Goal: Transaction & Acquisition: Purchase product/service

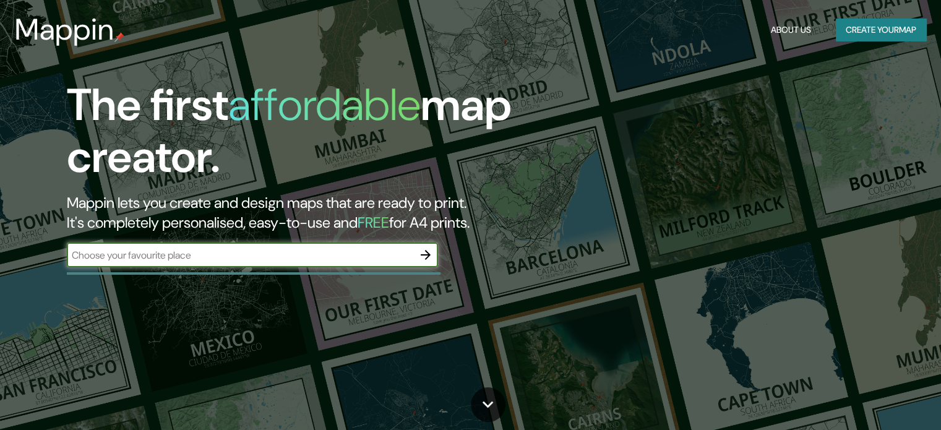
click at [344, 252] on input "text" at bounding box center [240, 255] width 347 height 14
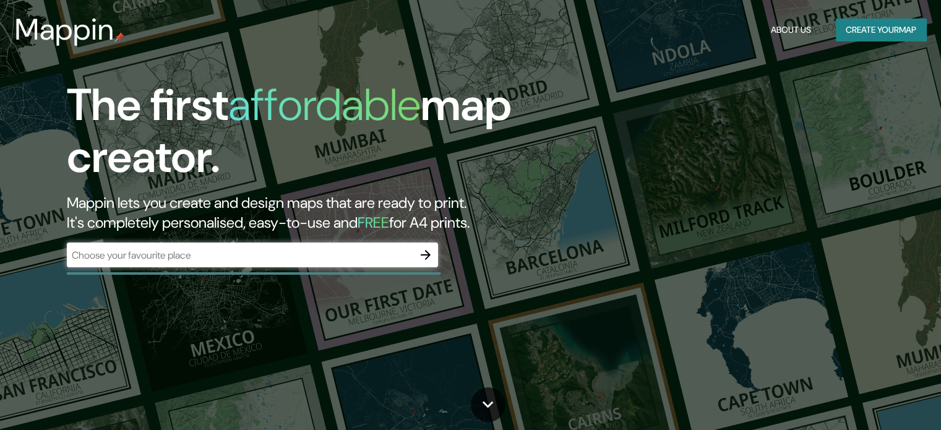
click at [309, 249] on input "text" at bounding box center [240, 255] width 347 height 14
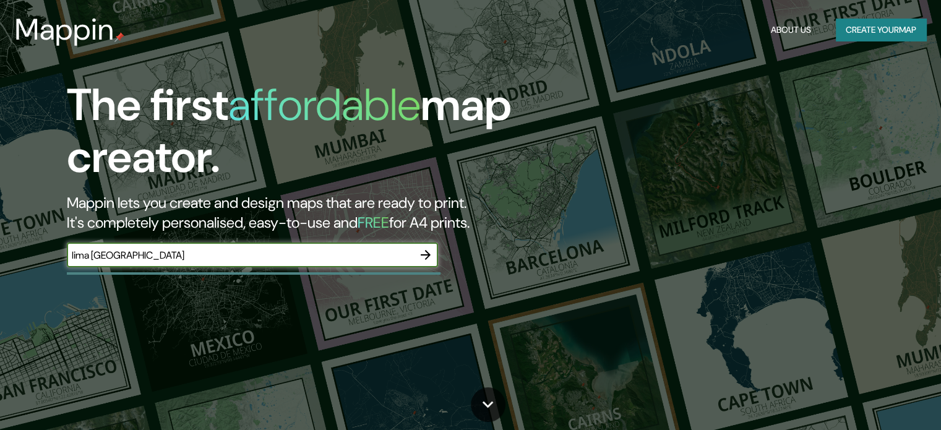
type input "lima peru"
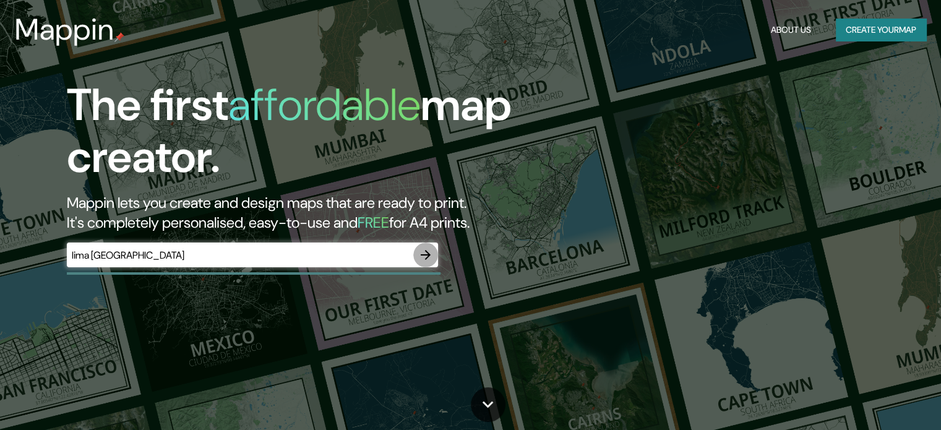
click at [428, 250] on icon "button" at bounding box center [425, 255] width 15 height 15
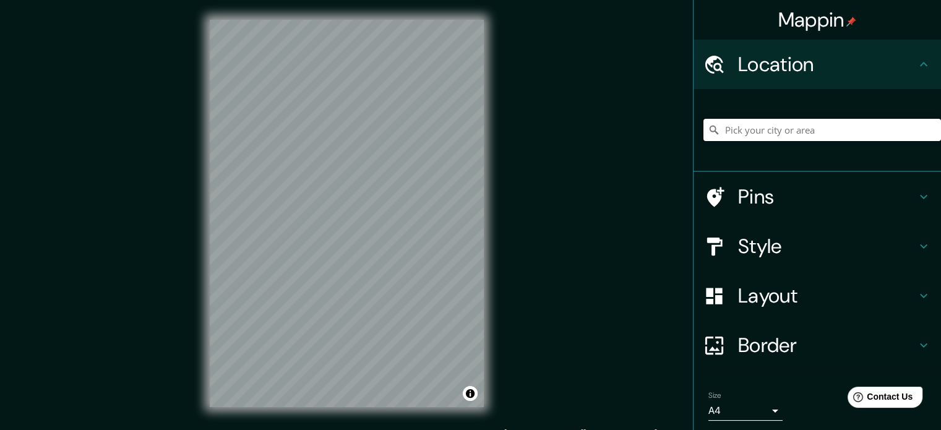
click at [802, 123] on input "Pick your city or area" at bounding box center [823, 130] width 238 height 22
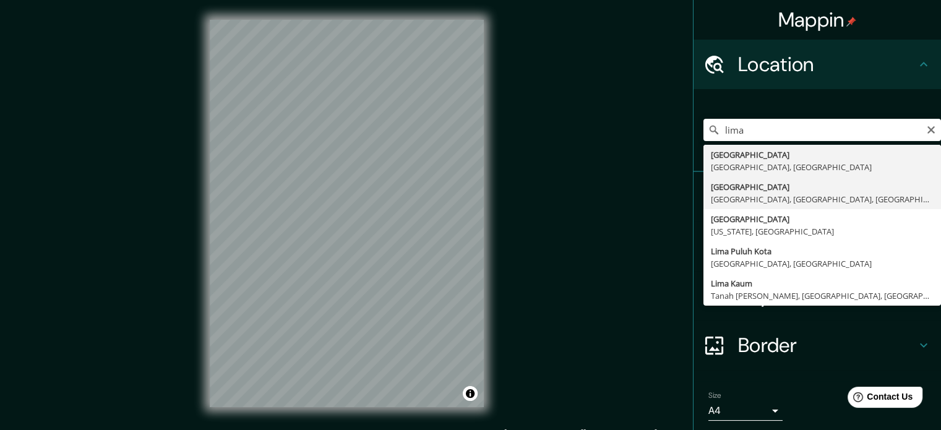
type input "Lima, Lima, Provincia de Lima, Perú"
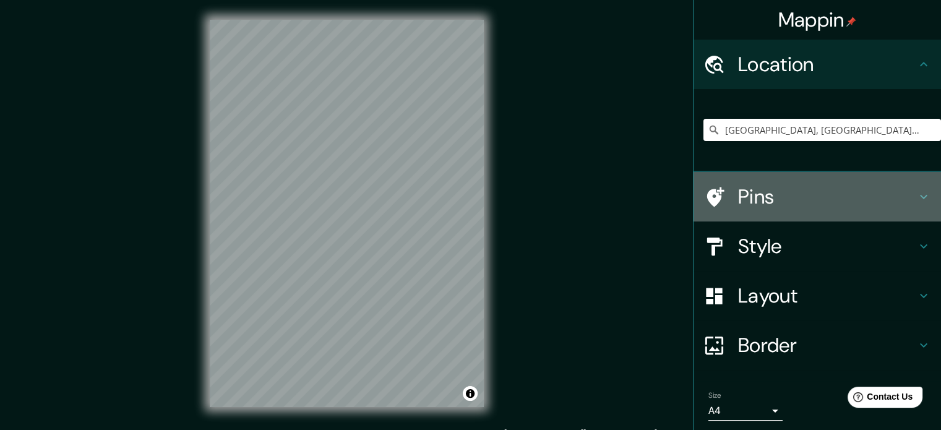
click at [847, 206] on h4 "Pins" at bounding box center [827, 196] width 178 height 25
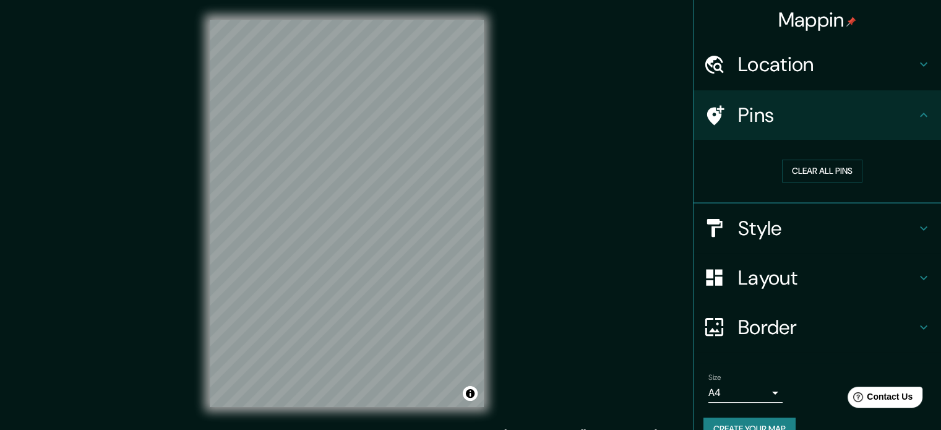
click at [834, 229] on h4 "Style" at bounding box center [827, 228] width 178 height 25
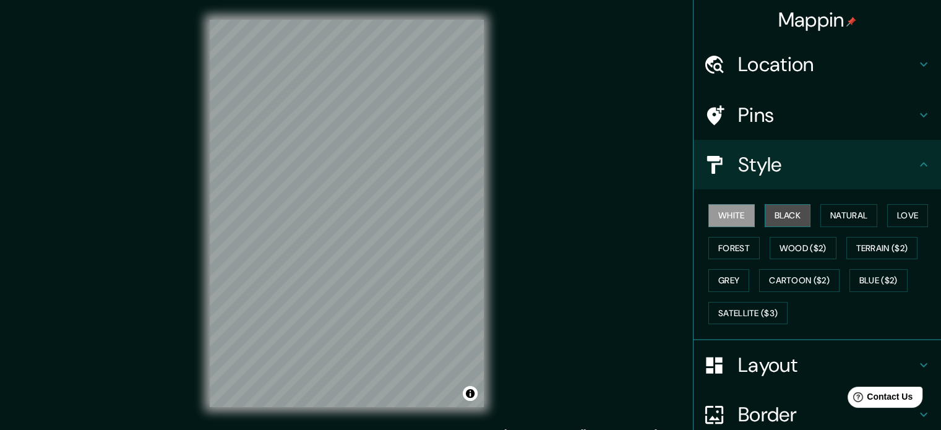
click at [776, 217] on button "Black" at bounding box center [788, 215] width 46 height 23
click at [728, 222] on button "White" at bounding box center [732, 215] width 46 height 23
click at [780, 222] on button "Black" at bounding box center [788, 215] width 46 height 23
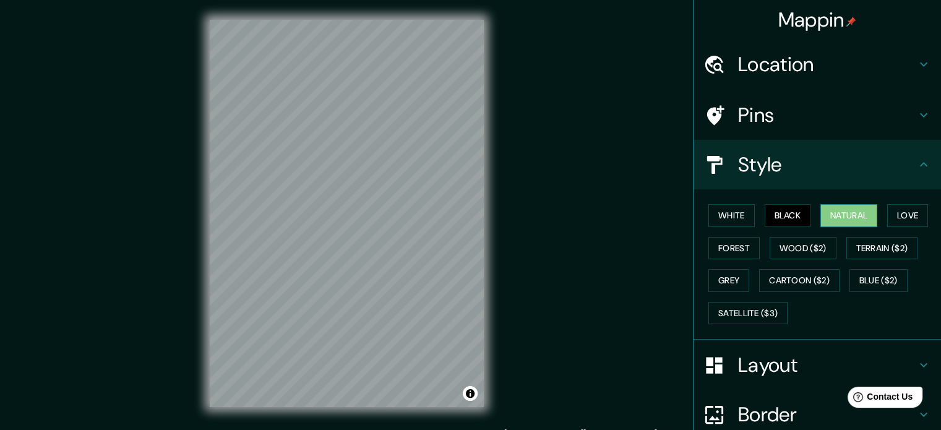
click at [830, 216] on button "Natural" at bounding box center [849, 215] width 57 height 23
click at [913, 215] on button "Love" at bounding box center [907, 215] width 41 height 23
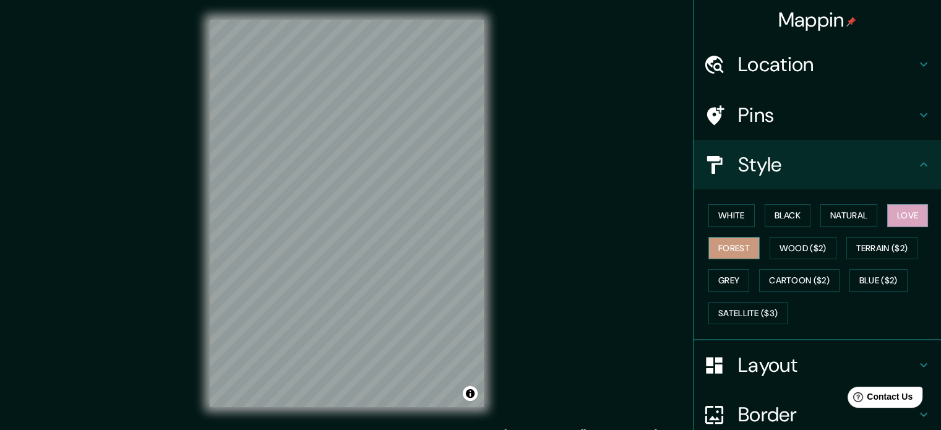
click at [734, 246] on button "Forest" at bounding box center [734, 248] width 51 height 23
click at [785, 247] on button "Wood ($2)" at bounding box center [803, 248] width 67 height 23
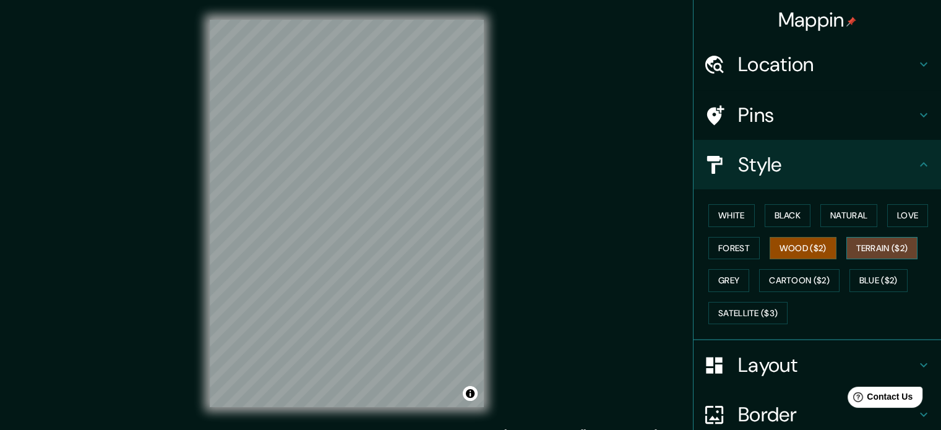
click at [860, 253] on button "Terrain ($2)" at bounding box center [883, 248] width 72 height 23
click at [744, 277] on div "White Black Natural Love Forest Wood ($2) Terrain ($2) Grey Cartoon ($2) Blue (…" at bounding box center [823, 264] width 238 height 130
click at [733, 277] on button "Grey" at bounding box center [729, 280] width 41 height 23
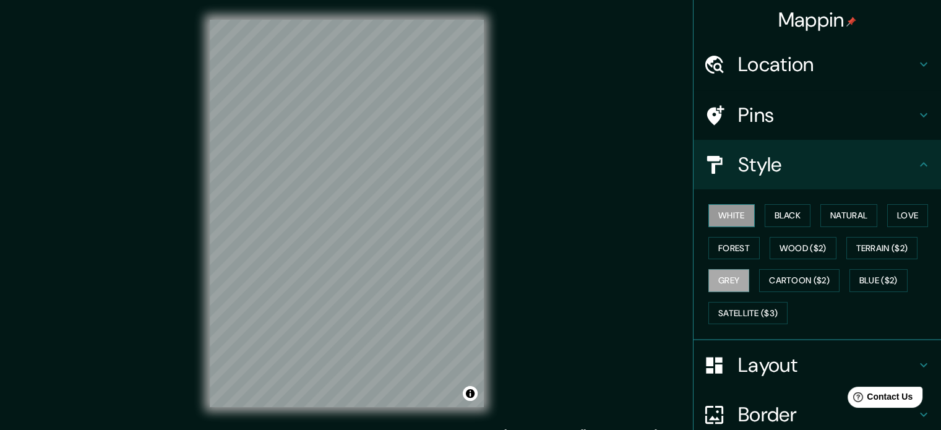
click at [725, 209] on button "White" at bounding box center [732, 215] width 46 height 23
click at [775, 217] on button "Black" at bounding box center [788, 215] width 46 height 23
click at [718, 207] on button "White" at bounding box center [732, 215] width 46 height 23
click at [779, 217] on button "Black" at bounding box center [788, 215] width 46 height 23
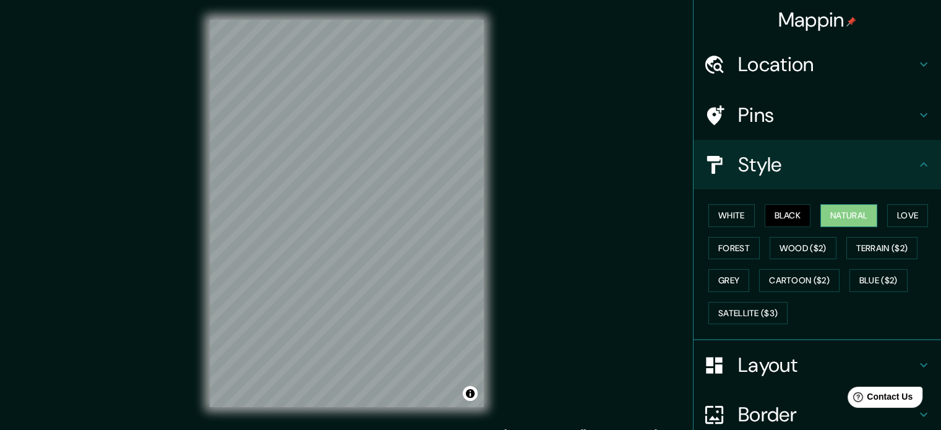
click at [839, 212] on button "Natural" at bounding box center [849, 215] width 57 height 23
click at [720, 212] on button "White" at bounding box center [732, 215] width 46 height 23
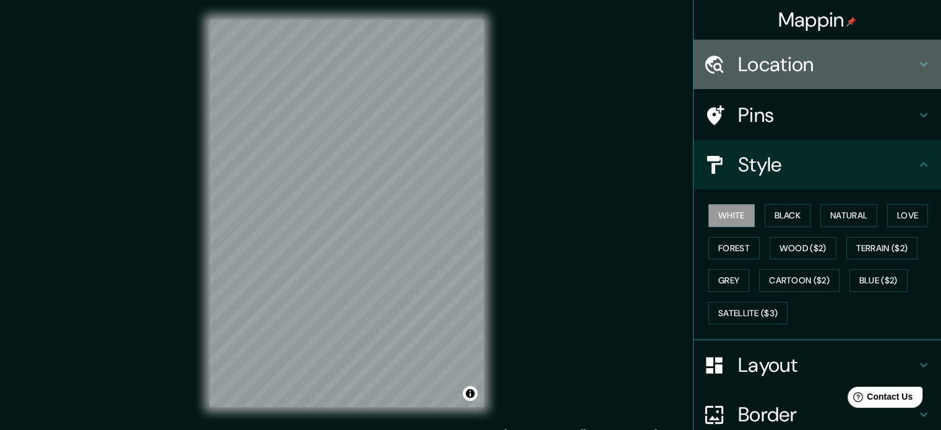
click at [864, 66] on h4 "Location" at bounding box center [827, 64] width 178 height 25
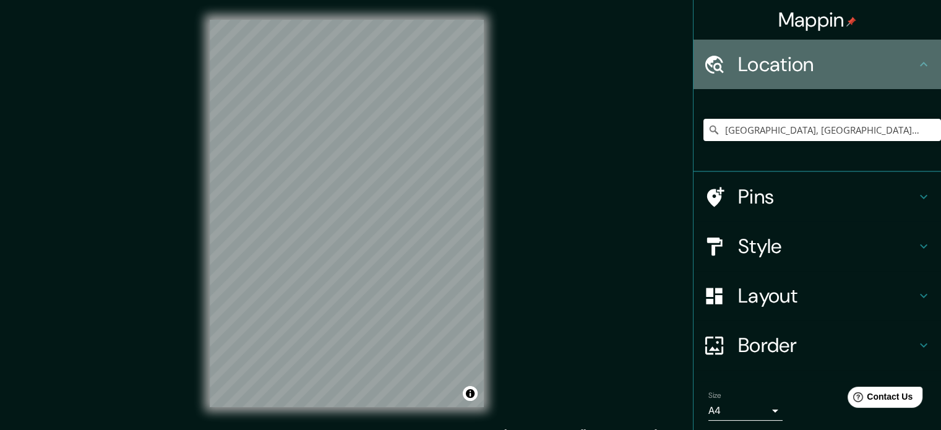
click at [864, 66] on h4 "Location" at bounding box center [827, 64] width 178 height 25
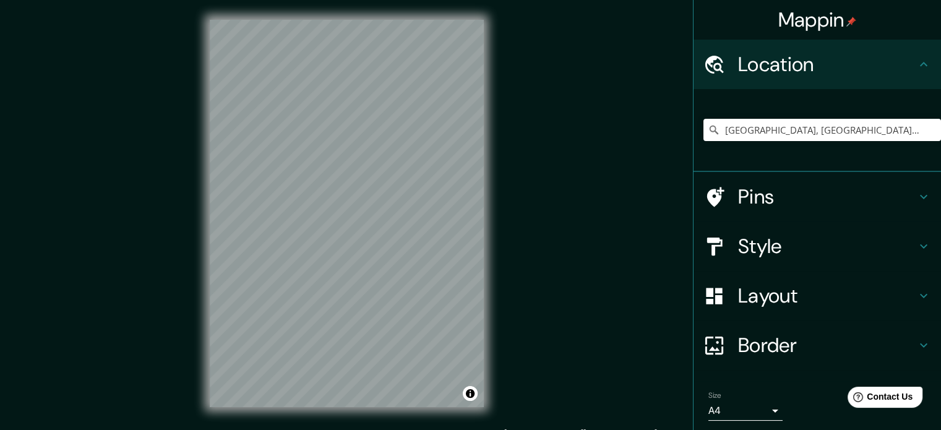
click at [918, 60] on icon at bounding box center [923, 64] width 15 height 15
click at [911, 280] on div "Layout" at bounding box center [818, 296] width 248 height 50
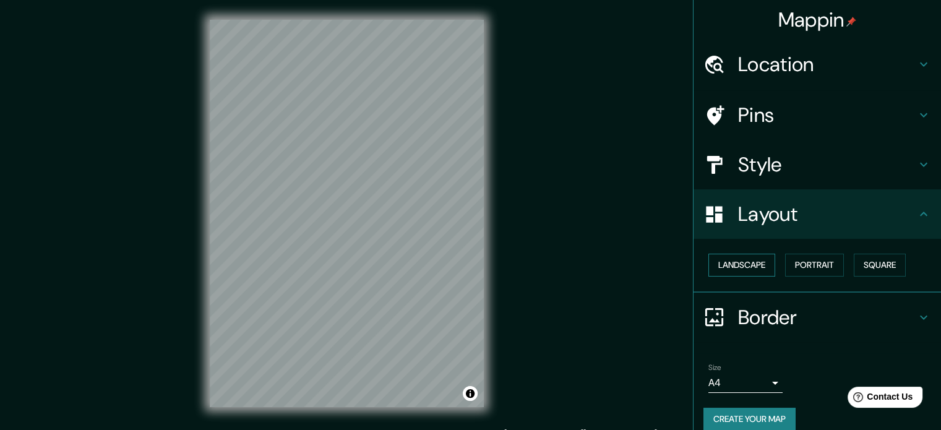
click at [727, 267] on button "Landscape" at bounding box center [742, 265] width 67 height 23
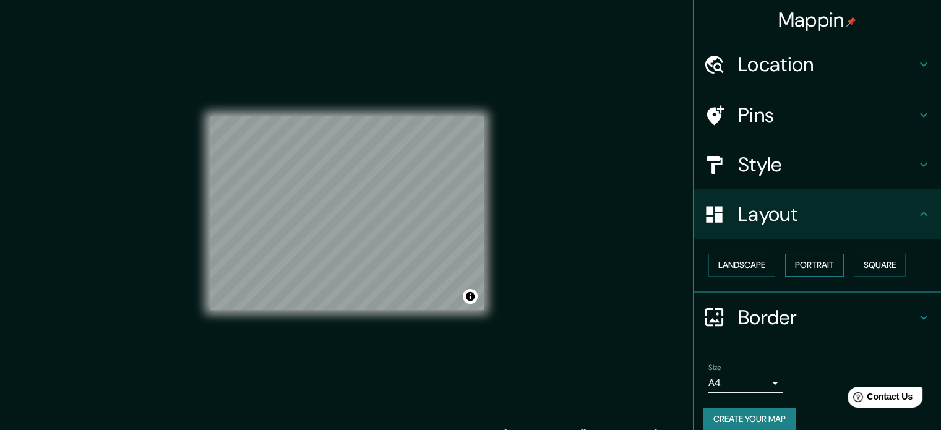
click at [804, 259] on button "Portrait" at bounding box center [814, 265] width 59 height 23
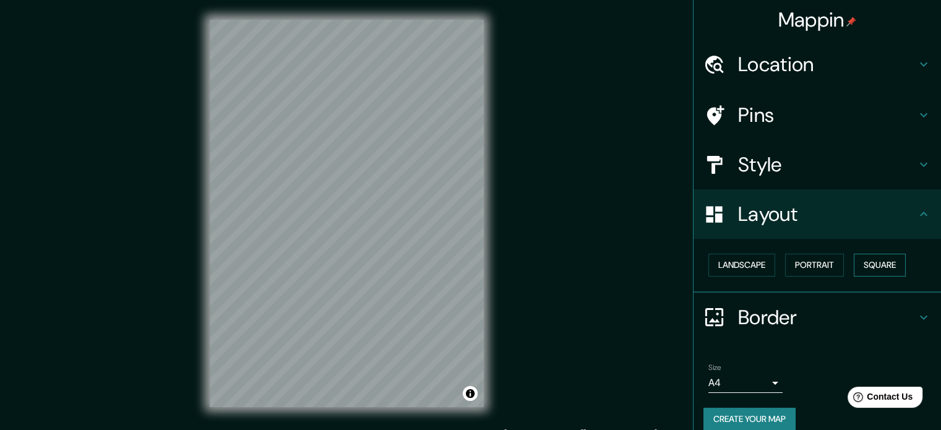
click at [871, 267] on button "Square" at bounding box center [880, 265] width 52 height 23
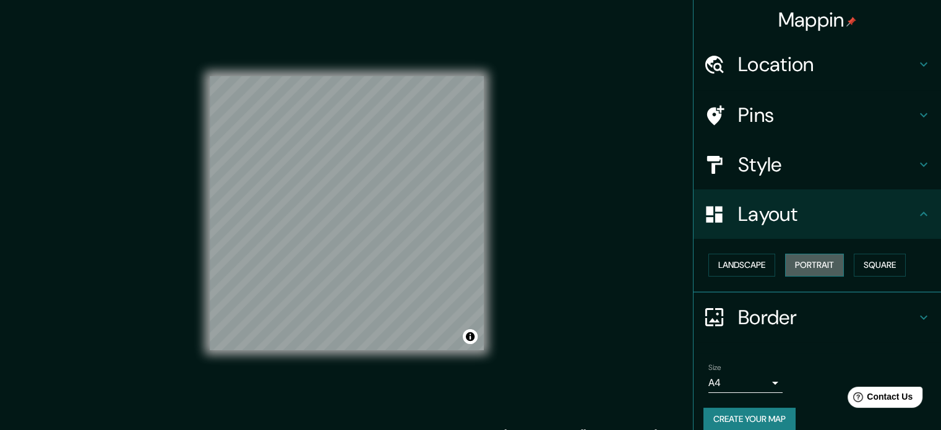
click at [807, 262] on button "Portrait" at bounding box center [814, 265] width 59 height 23
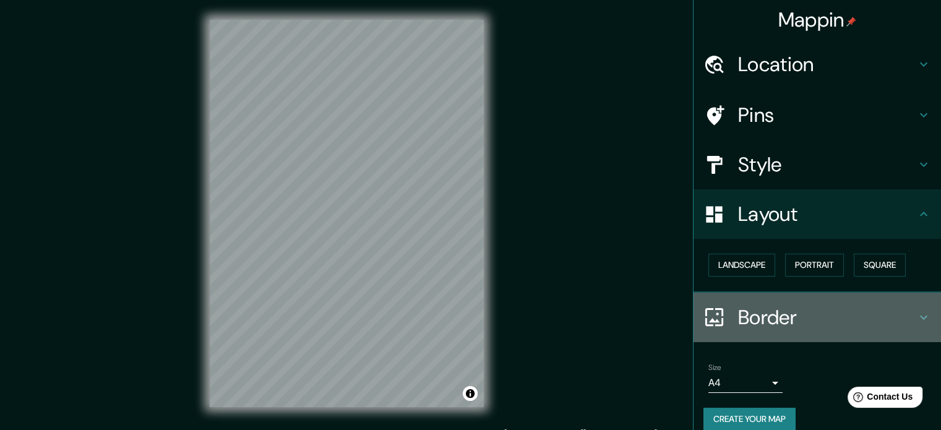
click at [876, 316] on h4 "Border" at bounding box center [827, 317] width 178 height 25
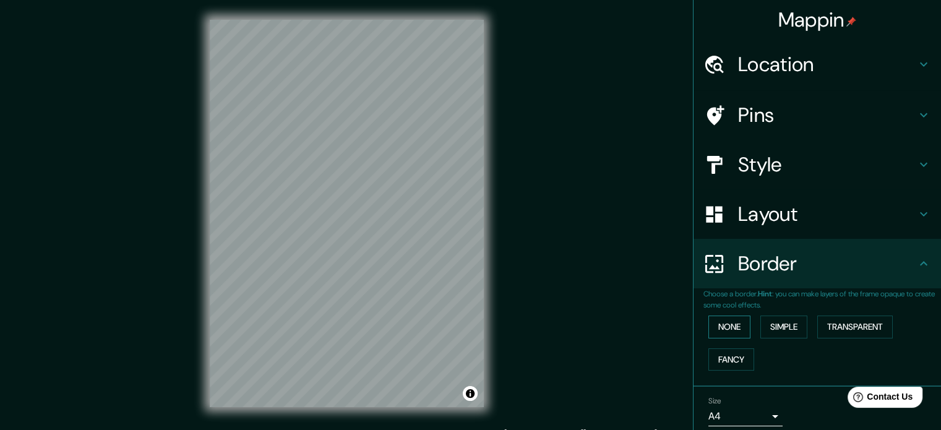
click at [725, 327] on button "None" at bounding box center [730, 327] width 42 height 23
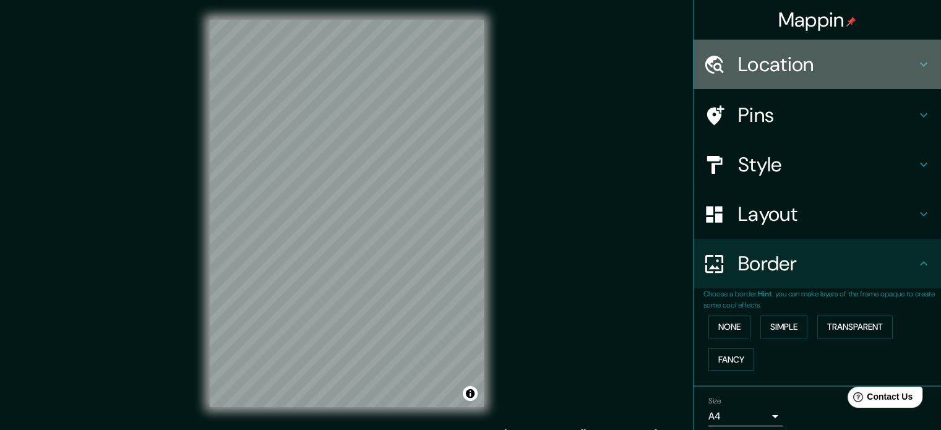
click at [819, 66] on h4 "Location" at bounding box center [827, 64] width 178 height 25
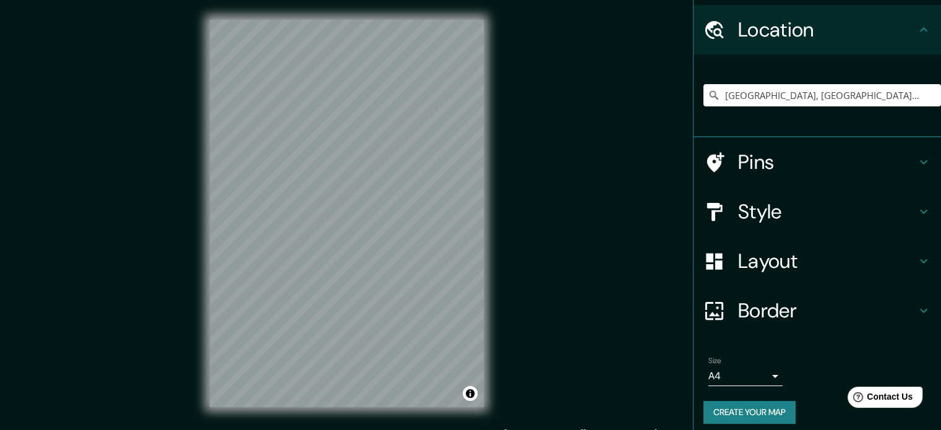
scroll to position [42, 0]
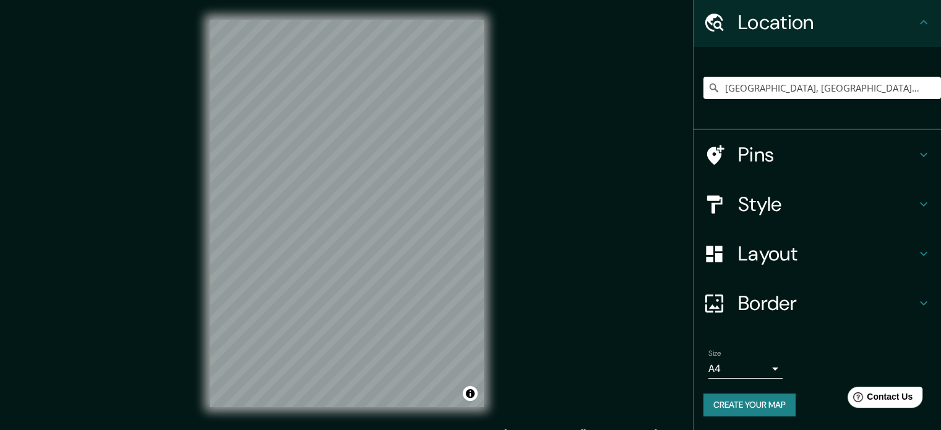
click at [764, 366] on body "Mappin Location Lima, Lima, Provincia de Lima, Perú Pins Style Layout Border Ch…" at bounding box center [470, 215] width 941 height 430
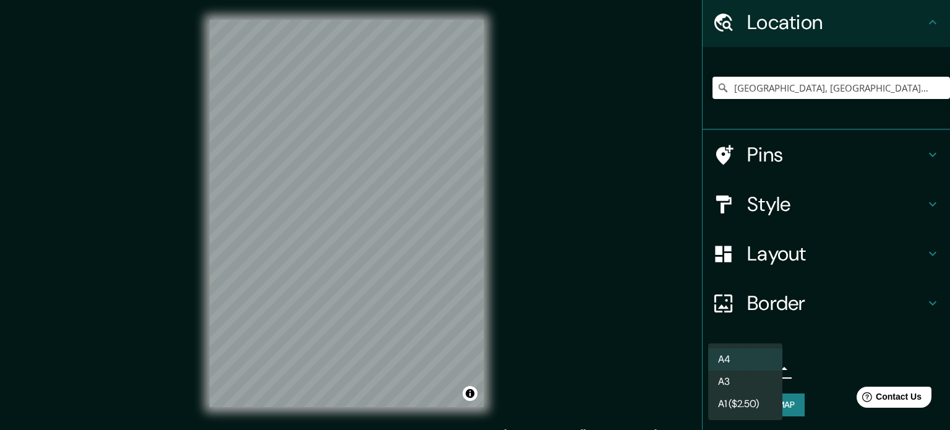
click at [749, 383] on li "A3" at bounding box center [746, 382] width 74 height 22
type input "a4"
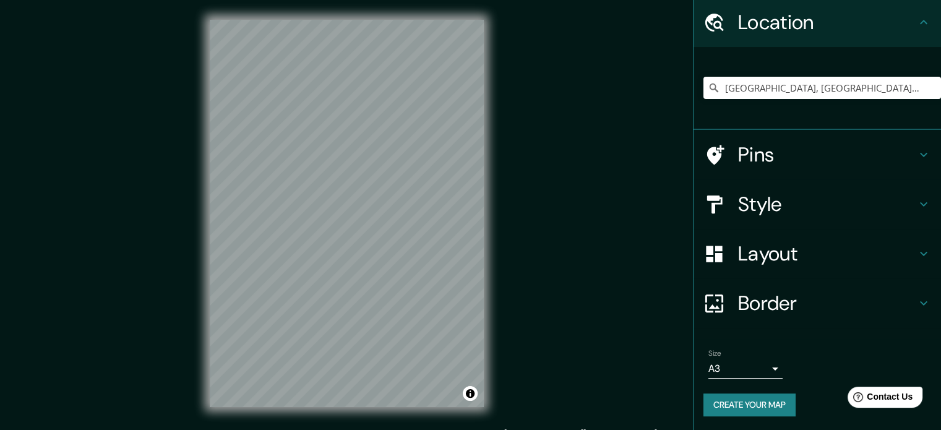
click at [869, 150] on h4 "Pins" at bounding box center [827, 154] width 178 height 25
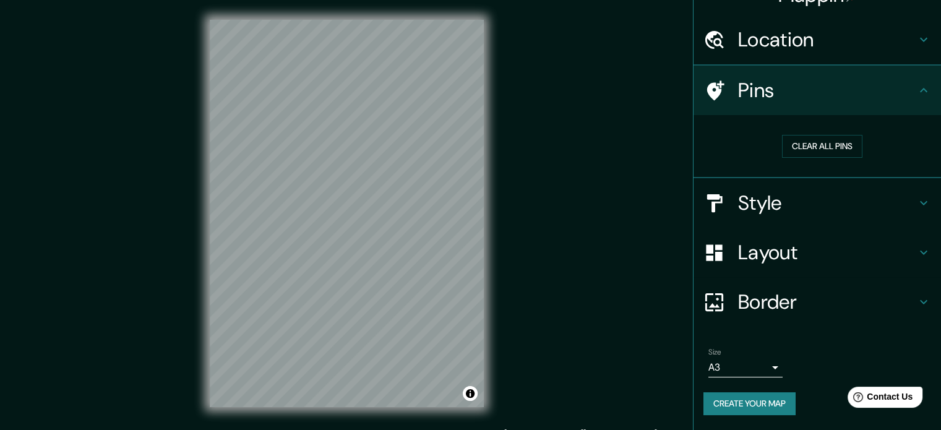
scroll to position [24, 0]
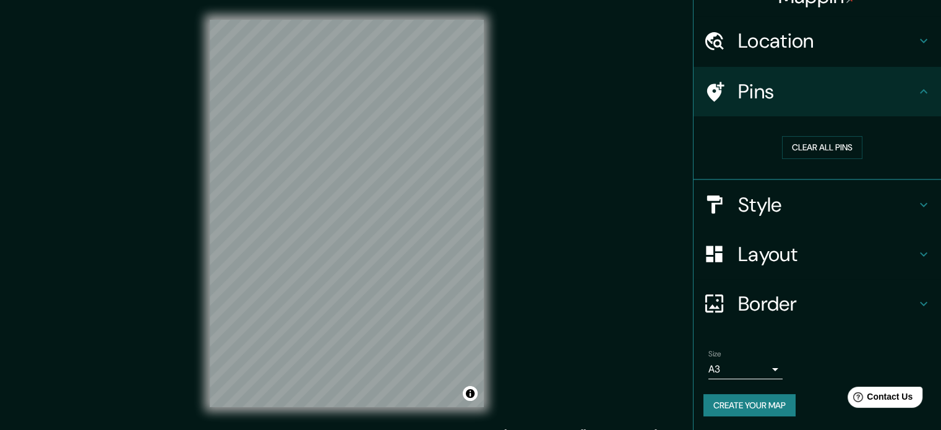
click at [916, 98] on icon at bounding box center [923, 91] width 15 height 15
click at [905, 198] on h4 "Style" at bounding box center [827, 204] width 178 height 25
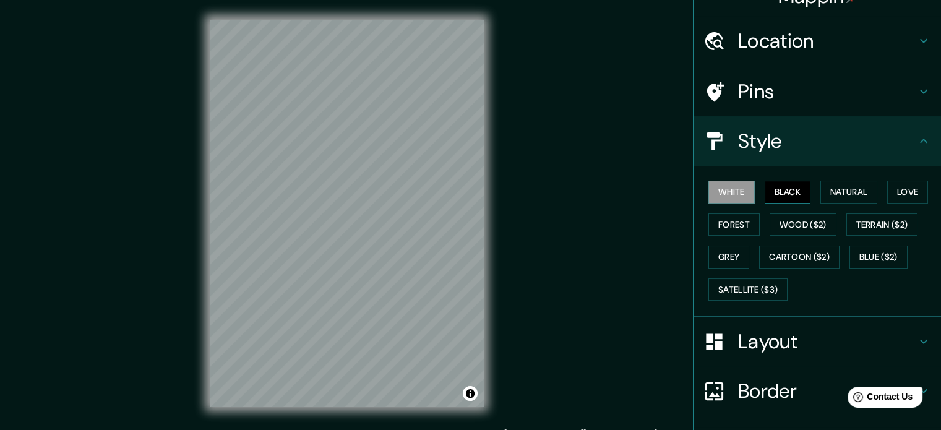
click at [767, 187] on button "Black" at bounding box center [788, 192] width 46 height 23
click at [831, 185] on button "Natural" at bounding box center [849, 192] width 57 height 23
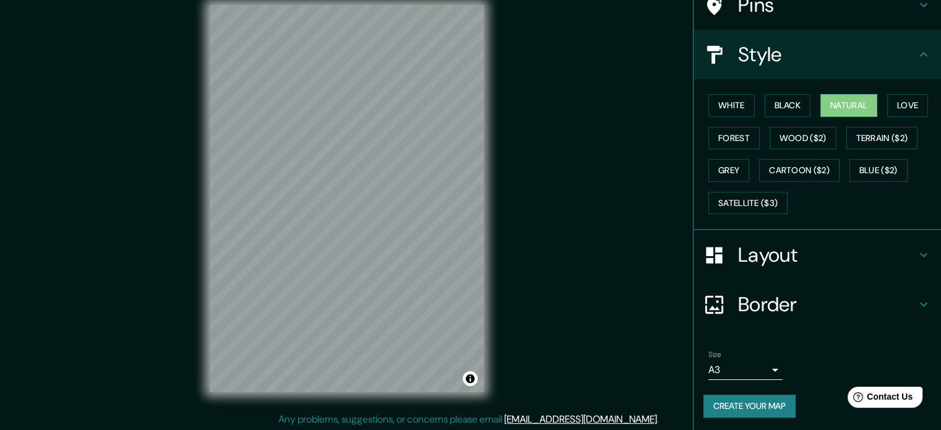
scroll to position [16, 0]
click at [739, 400] on button "Create your map" at bounding box center [750, 406] width 92 height 23
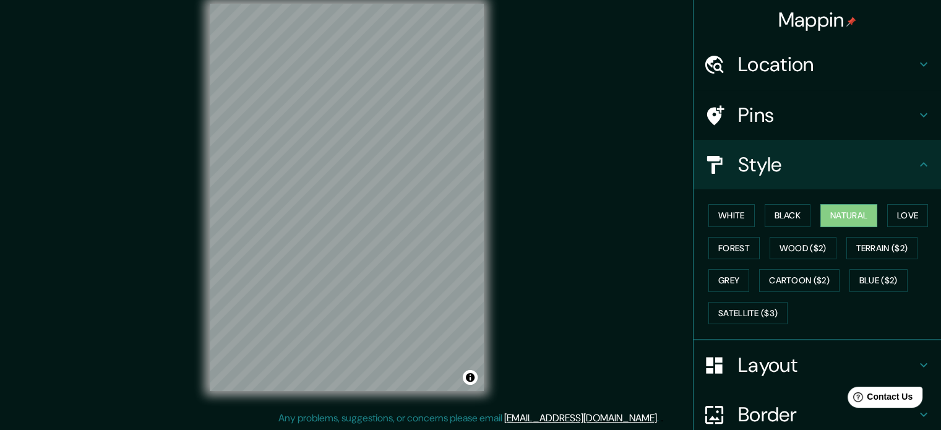
scroll to position [110, 0]
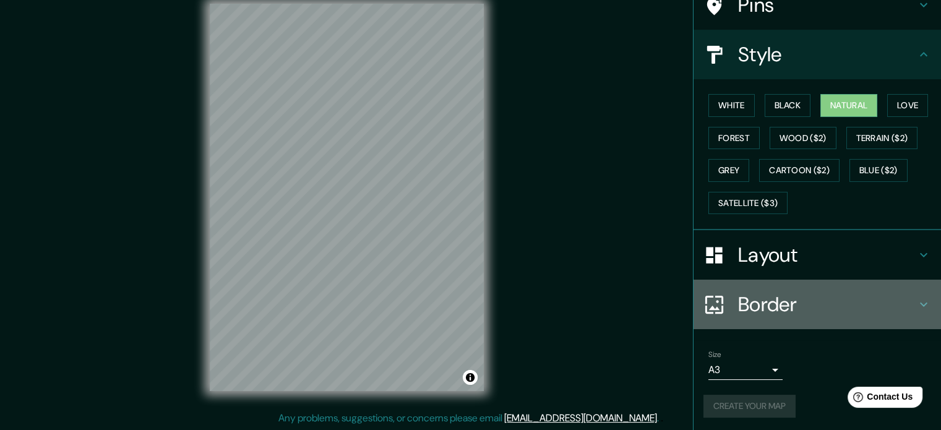
click at [852, 290] on div "Border" at bounding box center [818, 305] width 248 height 50
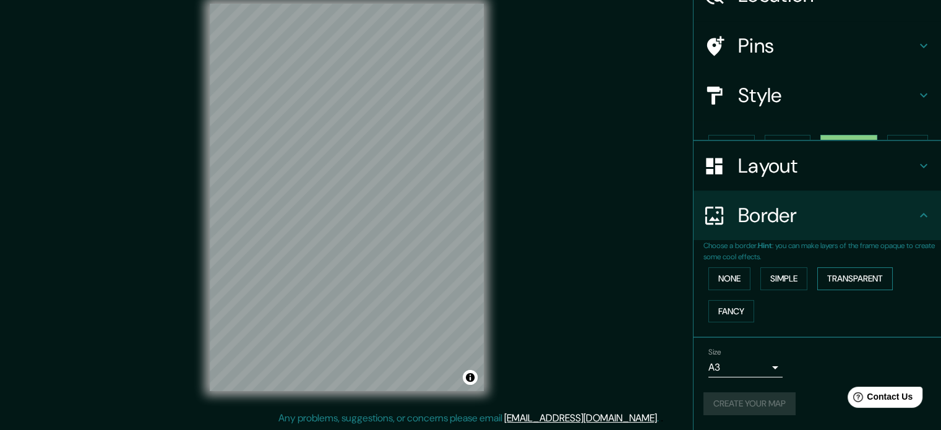
scroll to position [47, 0]
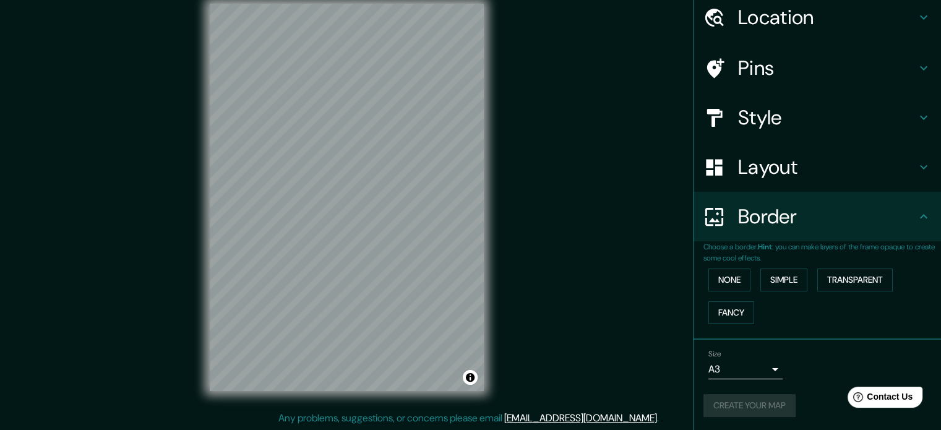
click at [785, 218] on h4 "Border" at bounding box center [827, 216] width 178 height 25
click at [726, 407] on button "Create your map" at bounding box center [750, 405] width 92 height 23
click at [729, 410] on button "Create your map" at bounding box center [750, 405] width 92 height 23
click at [571, 295] on div "Mappin Location Lima, Lima, Provincia de Lima, Perú Pins Style Layout Border Ch…" at bounding box center [470, 207] width 941 height 447
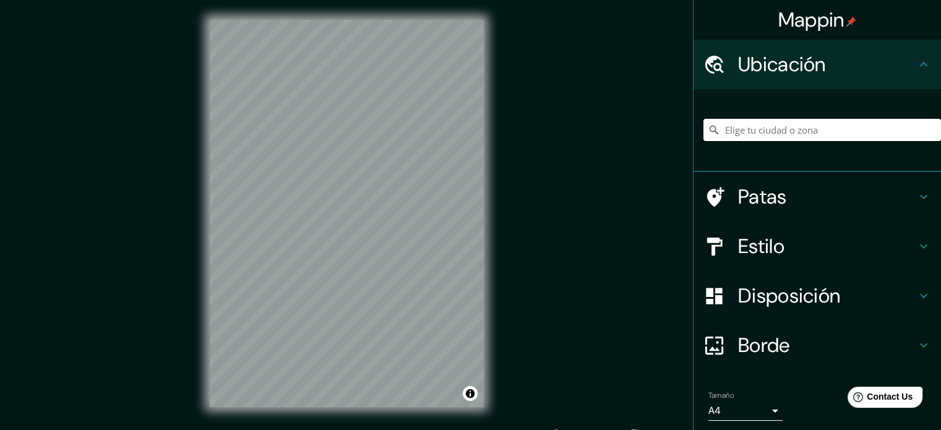
click at [831, 128] on input "Elige tu ciudad o zona" at bounding box center [823, 130] width 238 height 22
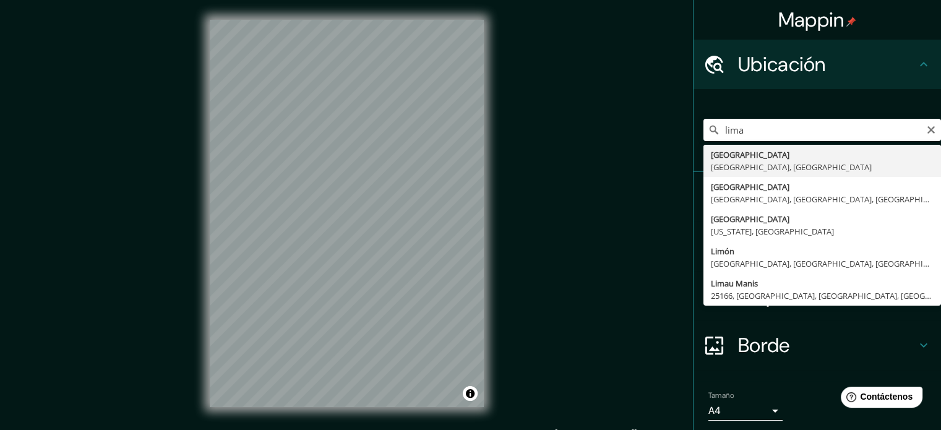
type input "Lima, Provincia de Lima, Perú"
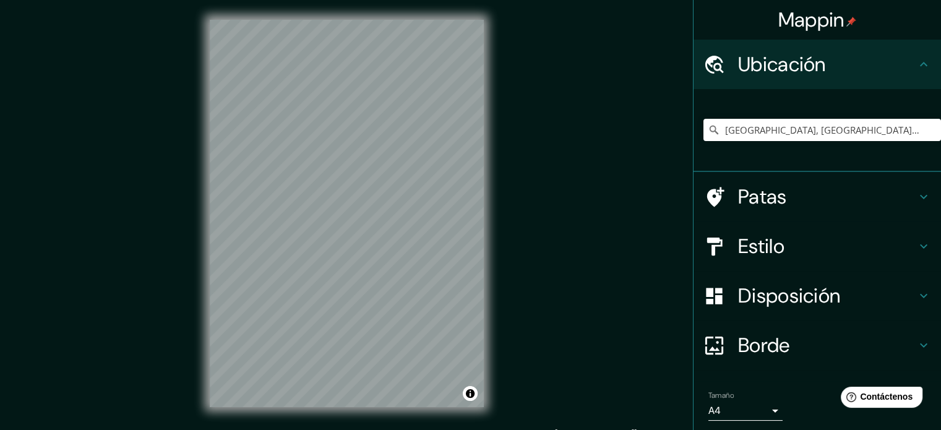
click at [889, 238] on h4 "Estilo" at bounding box center [827, 246] width 178 height 25
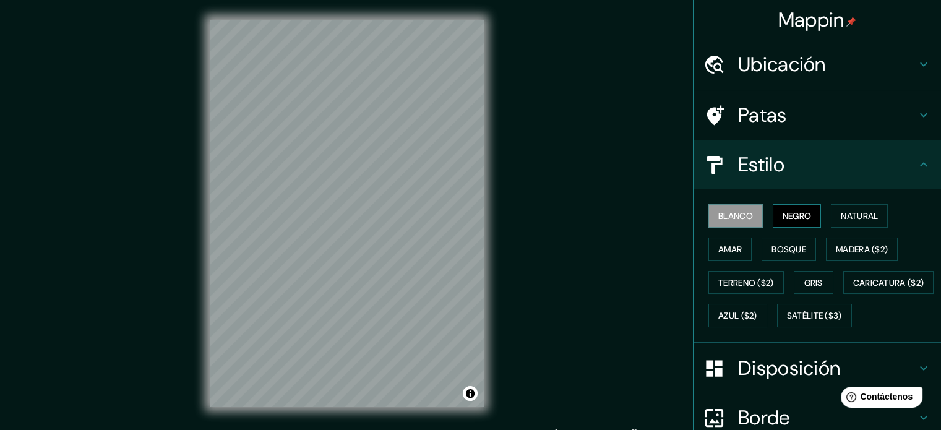
click at [785, 212] on font "Negro" at bounding box center [797, 215] width 29 height 11
click at [832, 217] on button "Natural" at bounding box center [859, 216] width 57 height 24
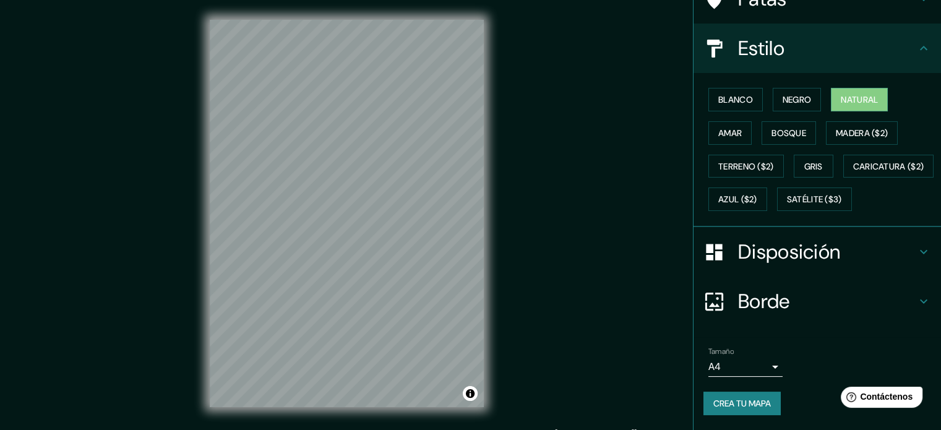
click at [855, 251] on h4 "Disposición" at bounding box center [827, 251] width 178 height 25
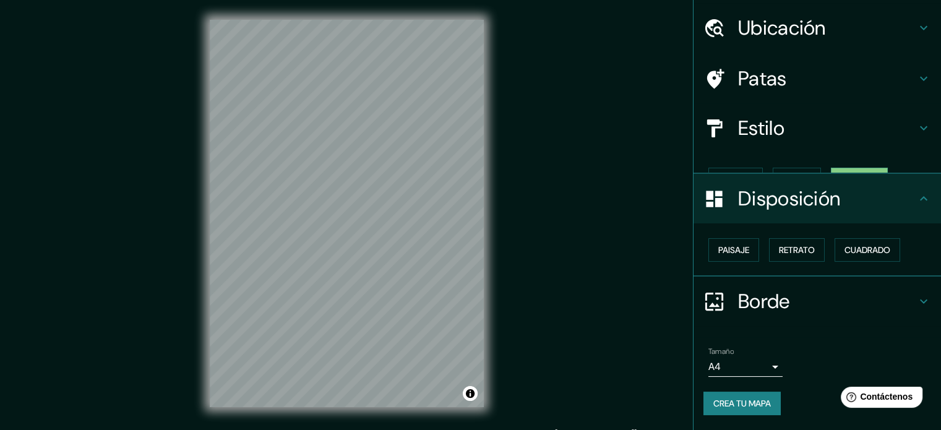
scroll to position [15, 0]
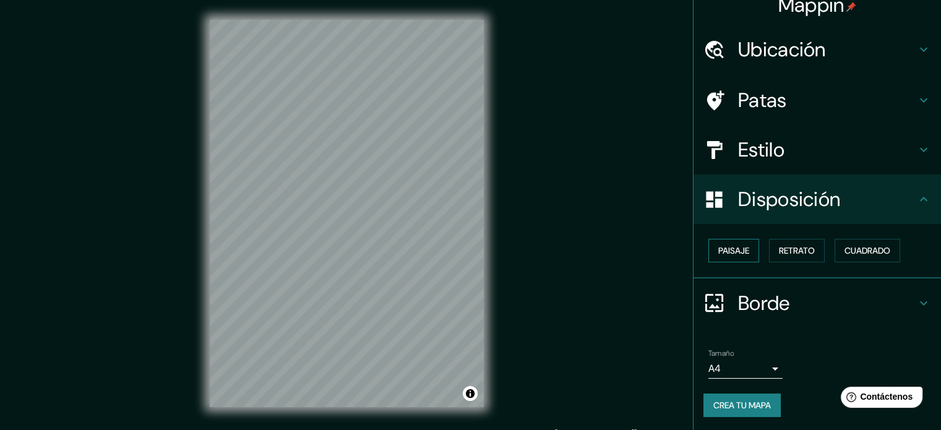
click at [741, 246] on font "Paisaje" at bounding box center [733, 250] width 31 height 11
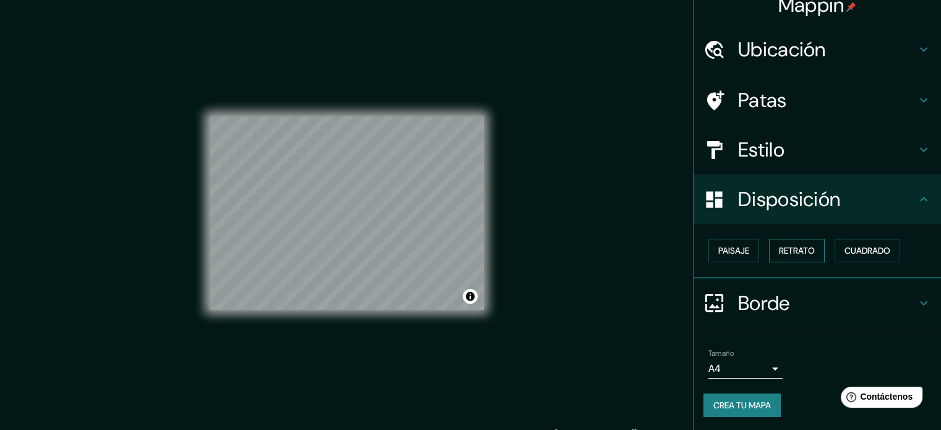
click at [799, 246] on font "Retrato" at bounding box center [797, 250] width 36 height 11
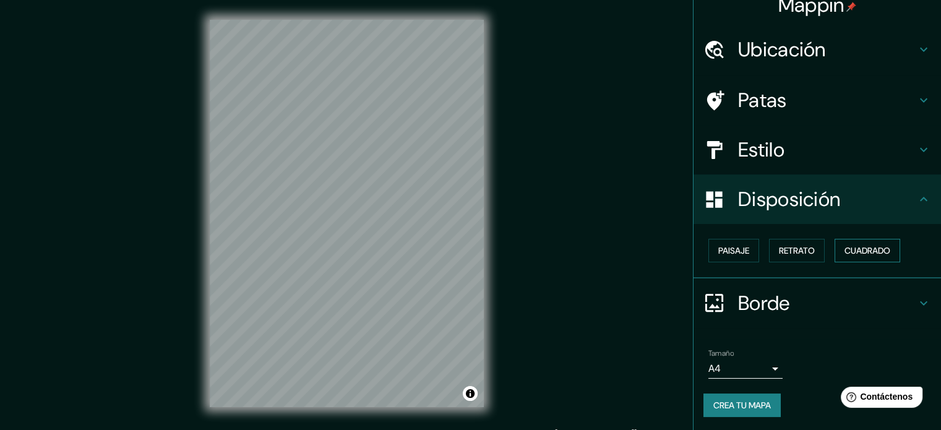
click at [855, 246] on font "Cuadrado" at bounding box center [868, 250] width 46 height 11
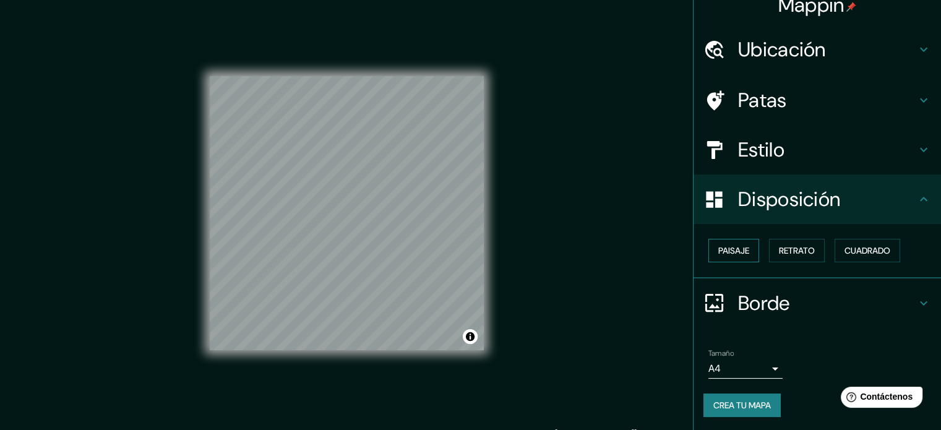
click at [723, 251] on font "Paisaje" at bounding box center [733, 250] width 31 height 11
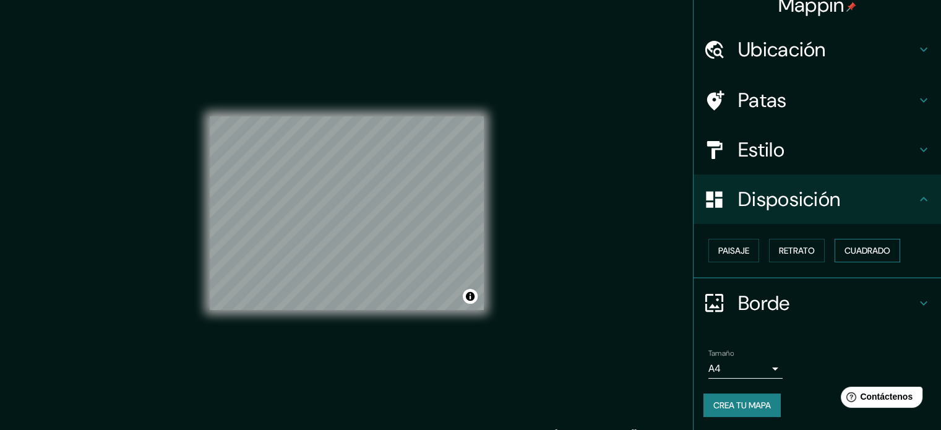
click at [861, 243] on font "Cuadrado" at bounding box center [868, 251] width 46 height 16
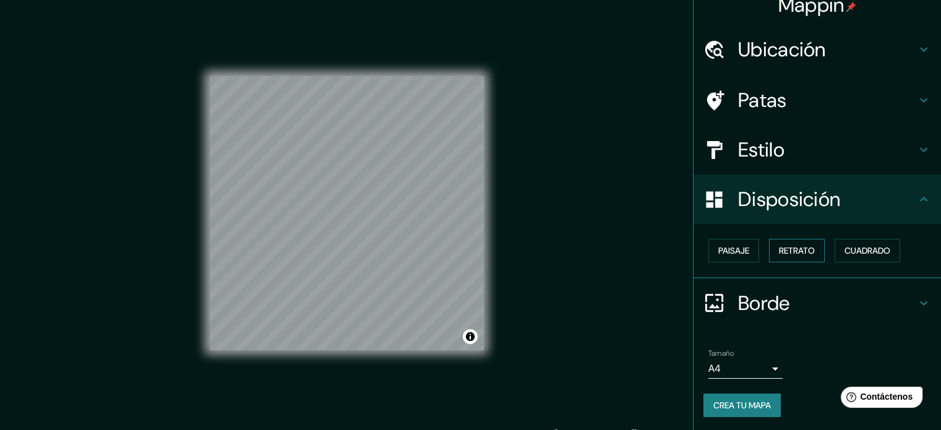
click at [788, 252] on font "Retrato" at bounding box center [797, 250] width 36 height 11
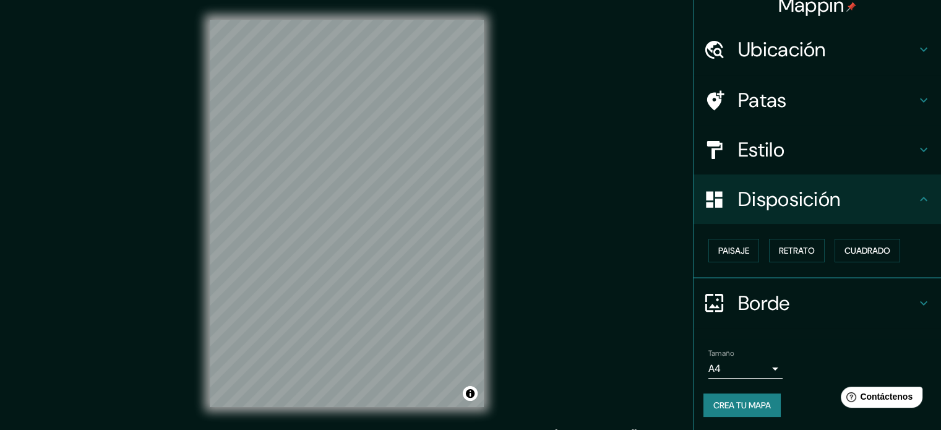
click at [751, 371] on body "Mappin Ubicación Lima, Provincia de Lima, Perú Patas Estilo Disposición Paisaje…" at bounding box center [470, 215] width 941 height 430
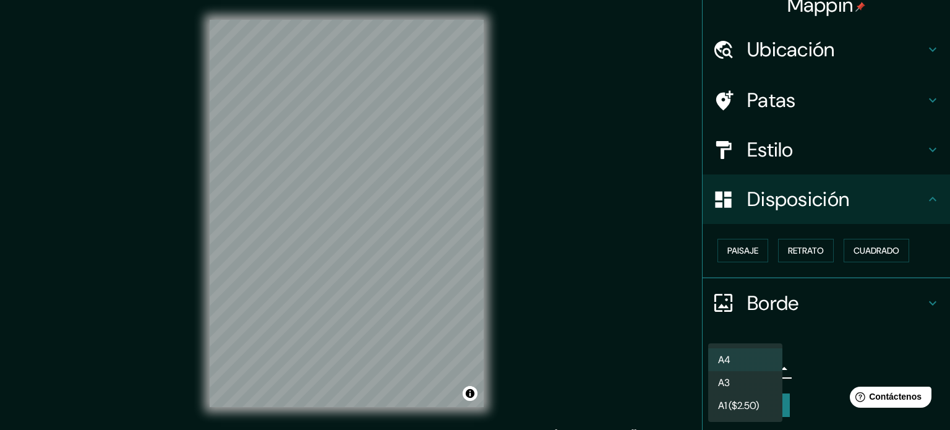
click at [728, 387] on font "A3" at bounding box center [724, 382] width 12 height 13
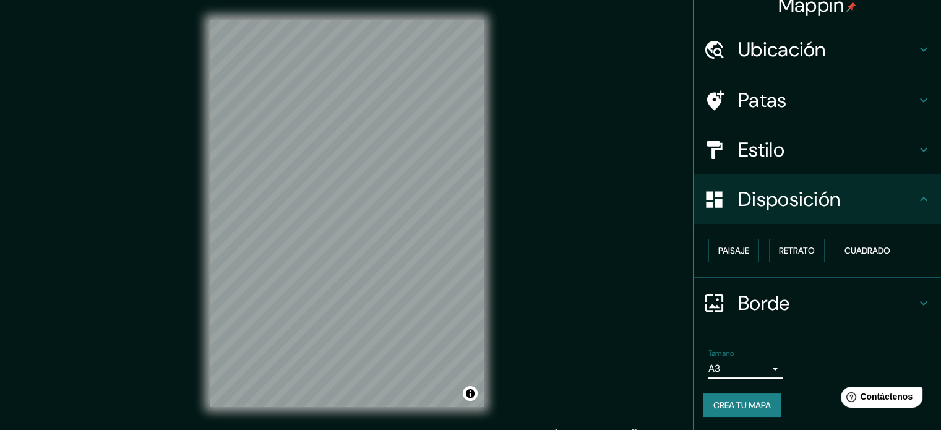
click at [722, 412] on button "Crea tu mapa" at bounding box center [742, 406] width 77 height 24
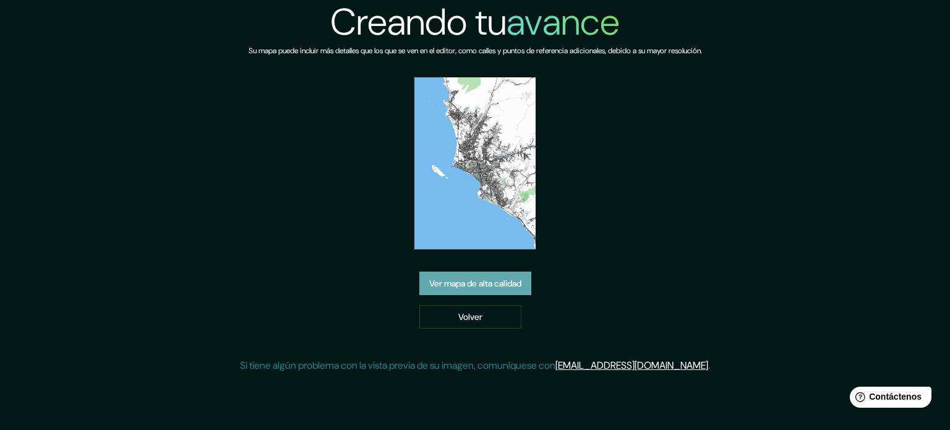
click at [493, 288] on font "Ver mapa de alta calidad" at bounding box center [475, 283] width 92 height 11
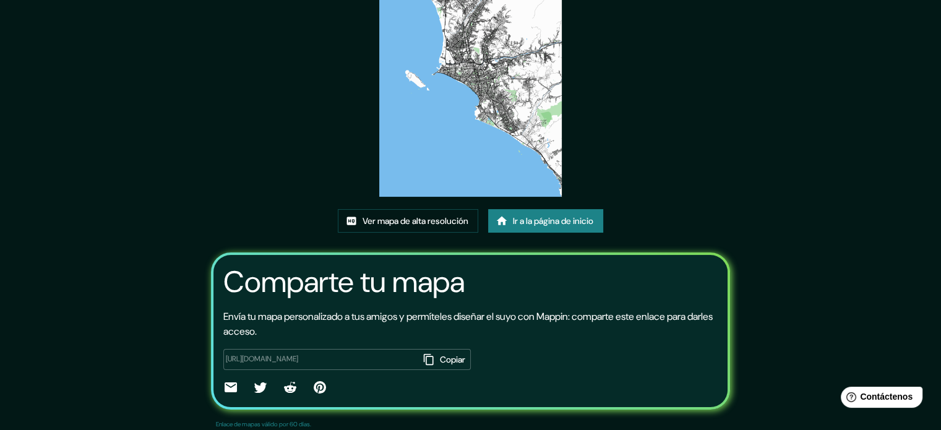
scroll to position [124, 0]
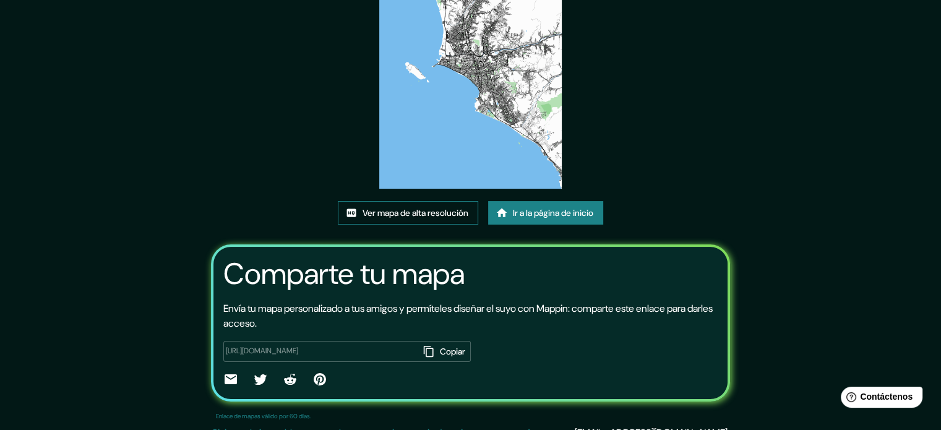
click at [445, 217] on font "Ver mapa de alta resolución" at bounding box center [416, 212] width 106 height 11
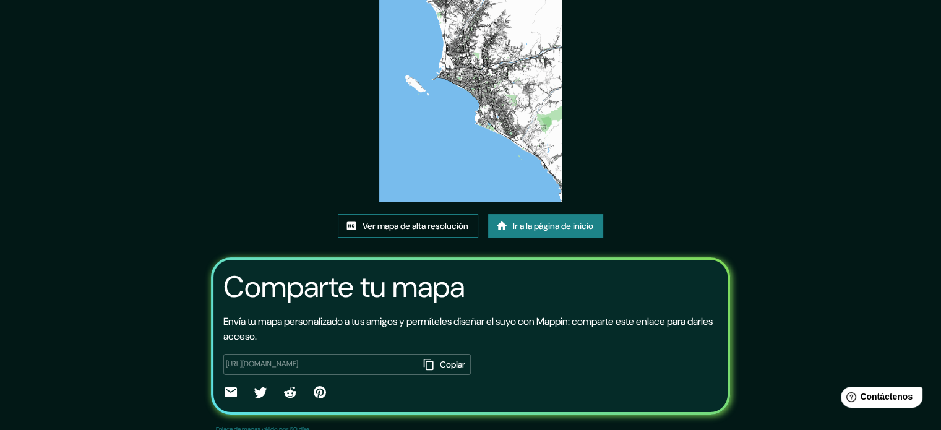
scroll to position [139, 0]
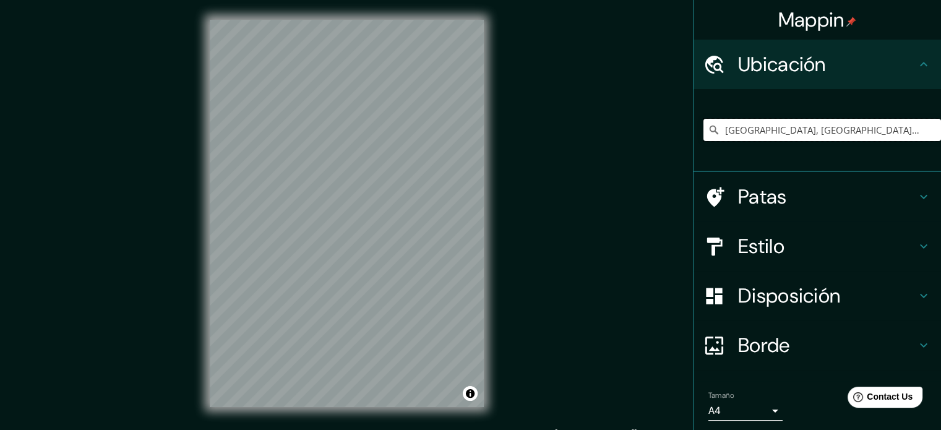
click at [816, 131] on input "Lima, Provincia de Lima, Perú" at bounding box center [823, 130] width 238 height 22
click at [853, 131] on input "Lima, Provincia de Lima, Perú" at bounding box center [823, 130] width 238 height 22
drag, startPoint x: 859, startPoint y: 124, endPoint x: 656, endPoint y: 127, distance: 203.0
click at [656, 127] on div "Mappin Ubicación Lima, Provincia de Lima, Perú Patas Estilo Disposición Borde E…" at bounding box center [470, 223] width 941 height 447
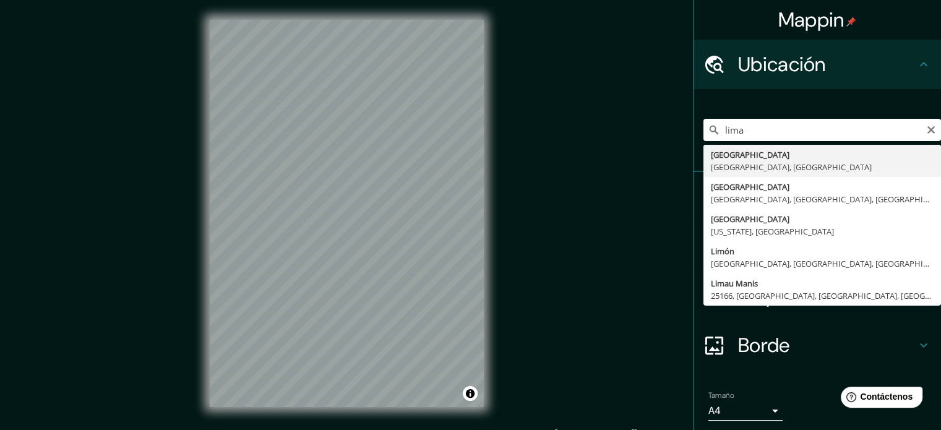
type input "Lima, Provincia de Lima, Perú"
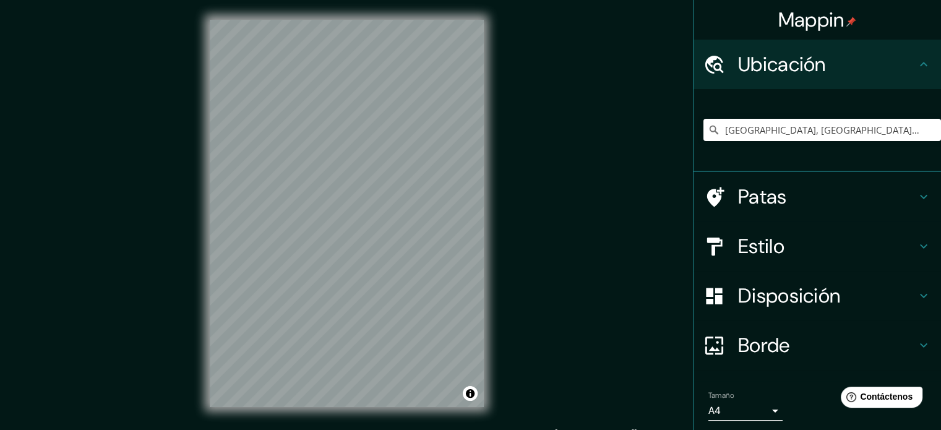
click at [847, 187] on h4 "Patas" at bounding box center [827, 196] width 178 height 25
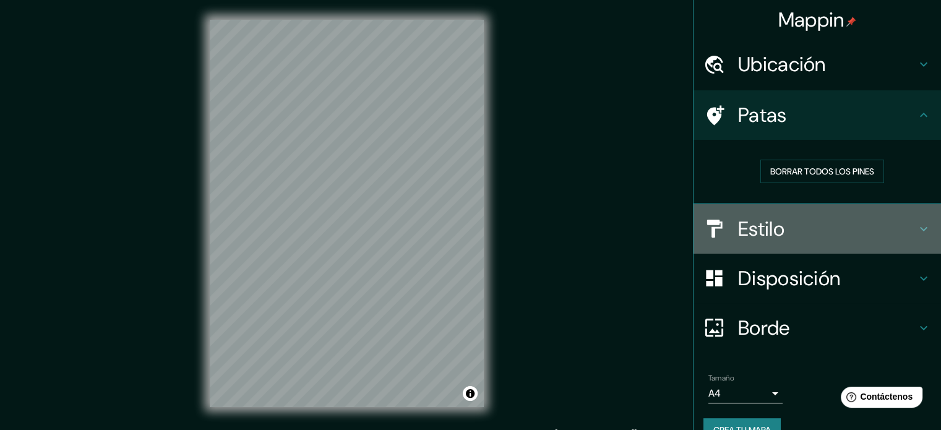
click at [876, 220] on h4 "Estilo" at bounding box center [827, 229] width 178 height 25
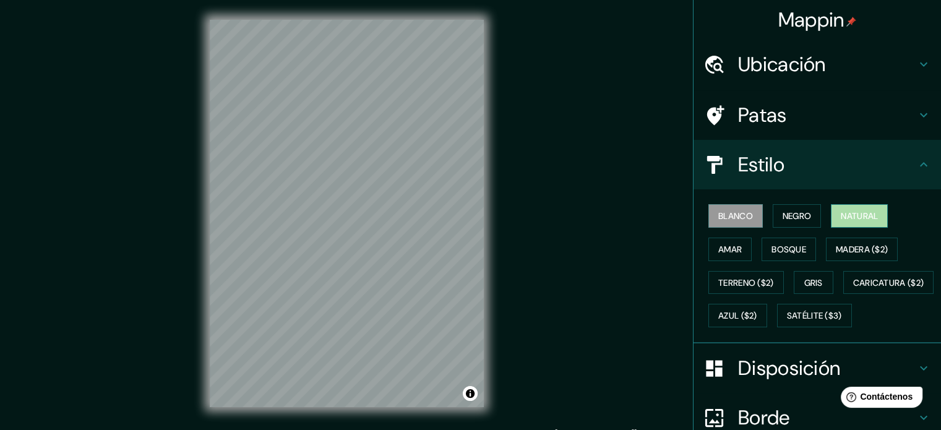
click at [841, 215] on font "Natural" at bounding box center [859, 215] width 37 height 11
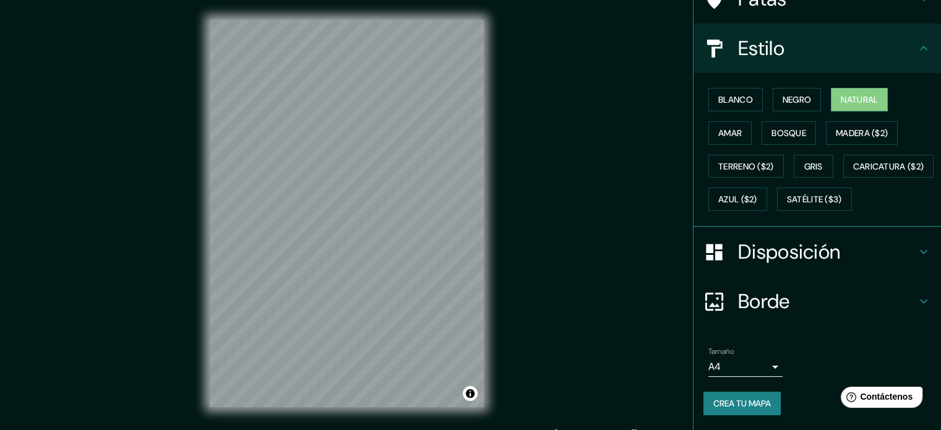
scroll to position [146, 0]
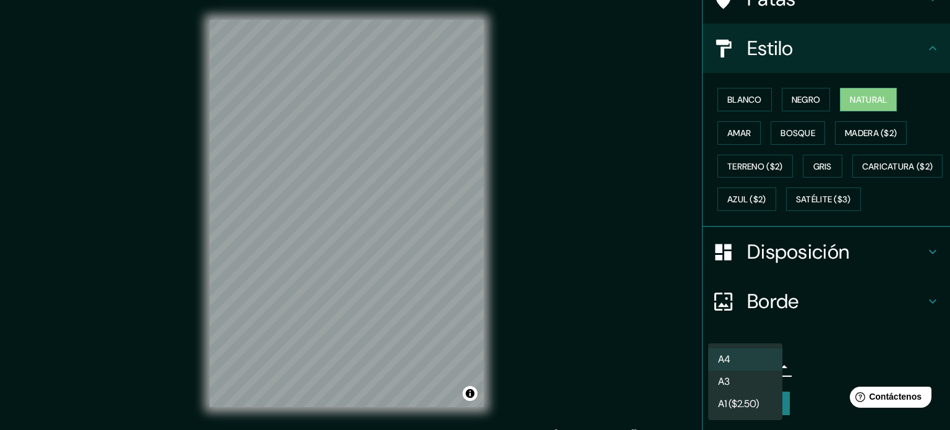
click at [748, 360] on body "Mappin Ubicación Lima, Provincia de Lima, Perú Patas Estilo Blanco Negro Natura…" at bounding box center [475, 215] width 950 height 430
click at [743, 388] on li "A3" at bounding box center [746, 382] width 74 height 23
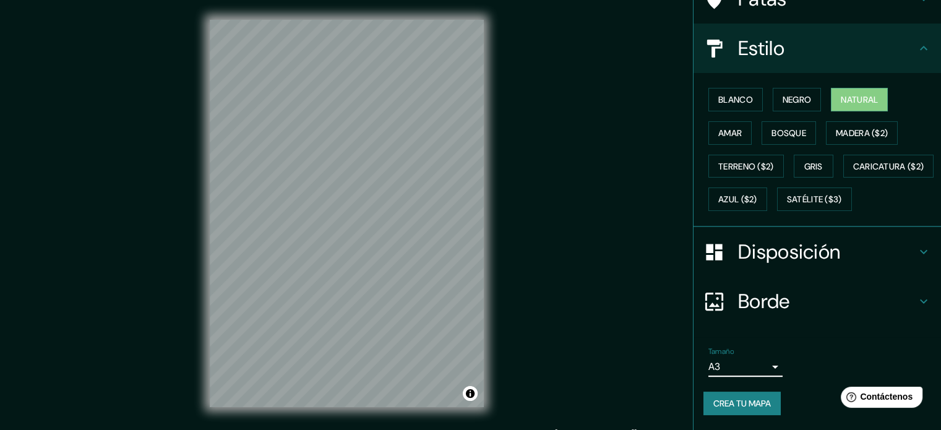
click at [723, 402] on font "Crea tu mapa" at bounding box center [742, 403] width 58 height 11
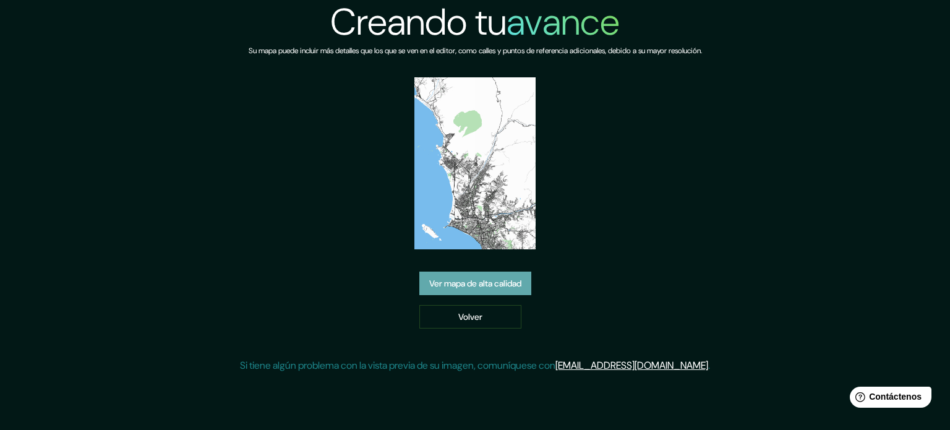
click at [485, 275] on font "Ver mapa de alta calidad" at bounding box center [475, 283] width 92 height 16
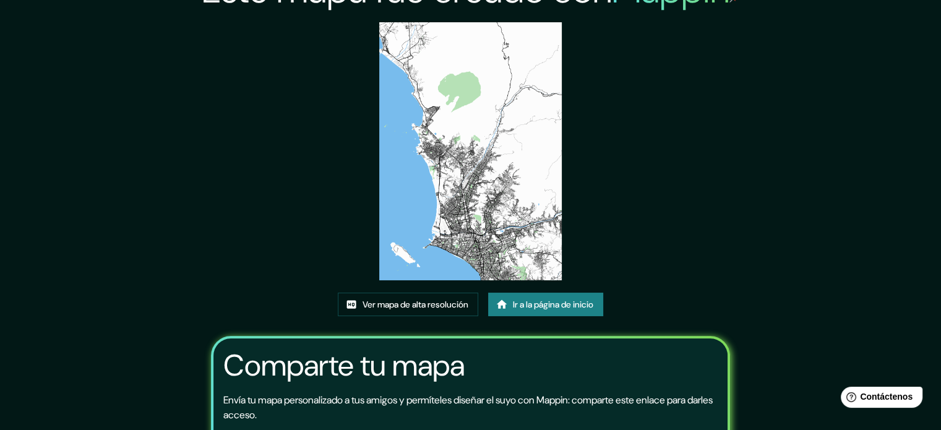
scroll to position [139, 0]
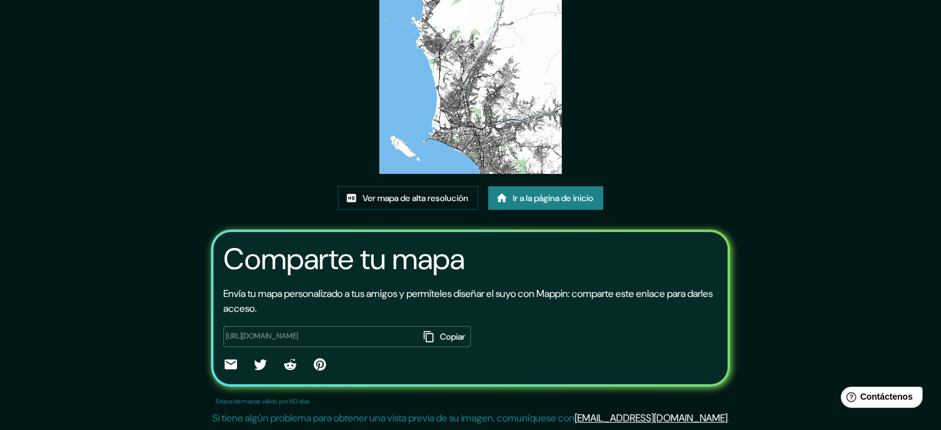
click at [483, 109] on img at bounding box center [470, 45] width 183 height 258
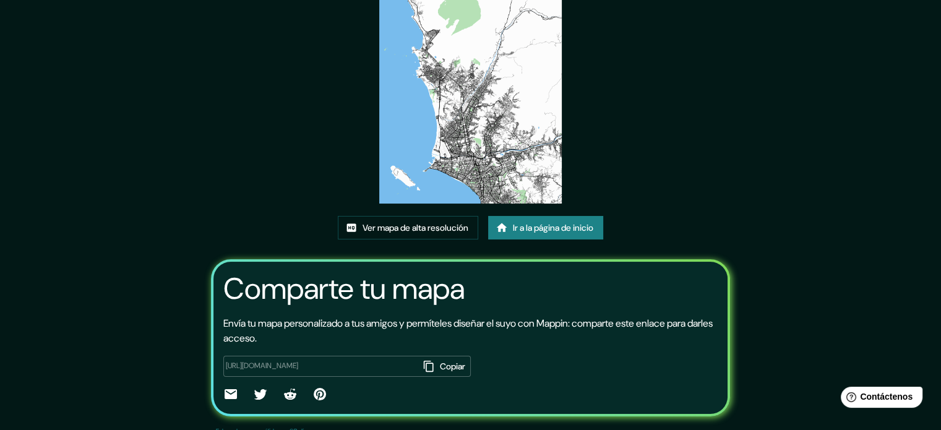
scroll to position [0, 0]
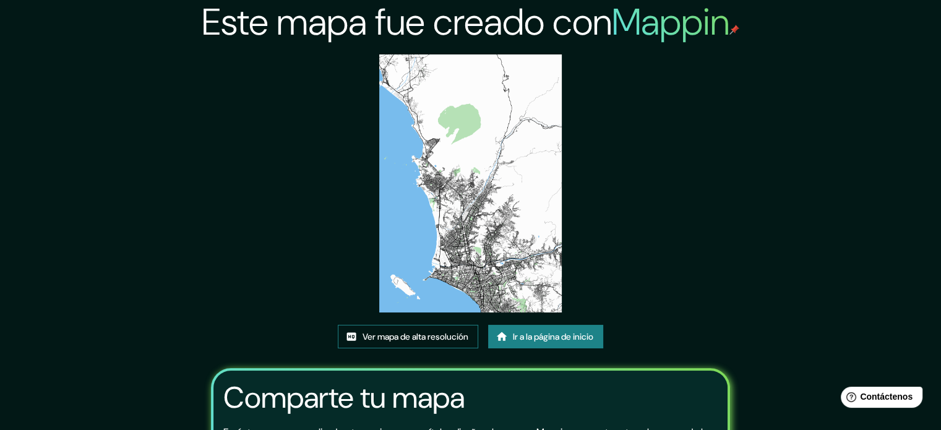
click at [405, 331] on font "Ver mapa de alta resolución" at bounding box center [416, 336] width 106 height 11
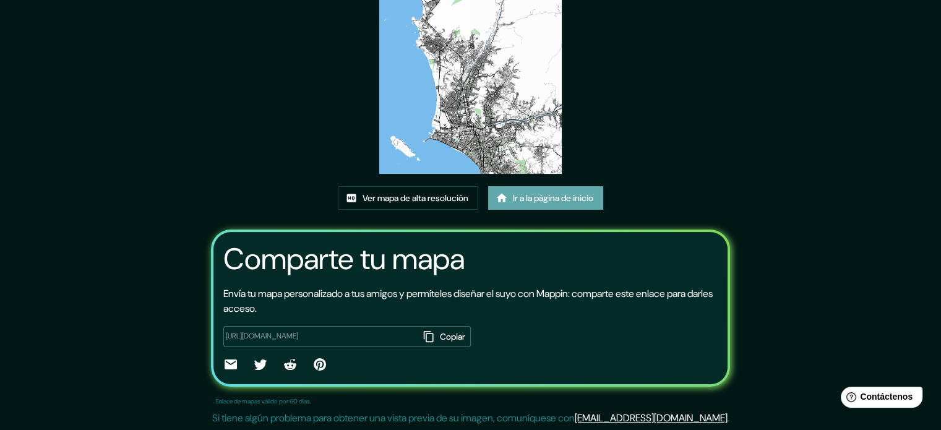
click at [585, 196] on font "Ir a la página de inicio" at bounding box center [553, 197] width 80 height 11
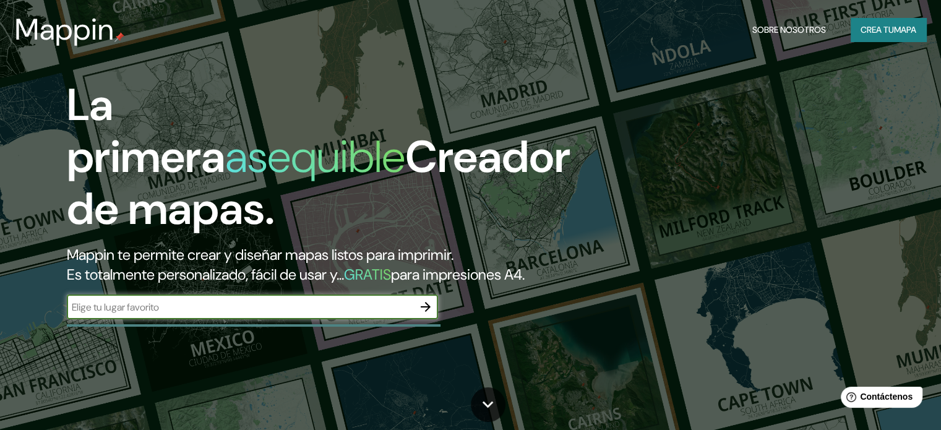
click at [270, 314] on input "text" at bounding box center [240, 307] width 347 height 14
type input "lima"
click at [430, 314] on icon "button" at bounding box center [425, 306] width 15 height 15
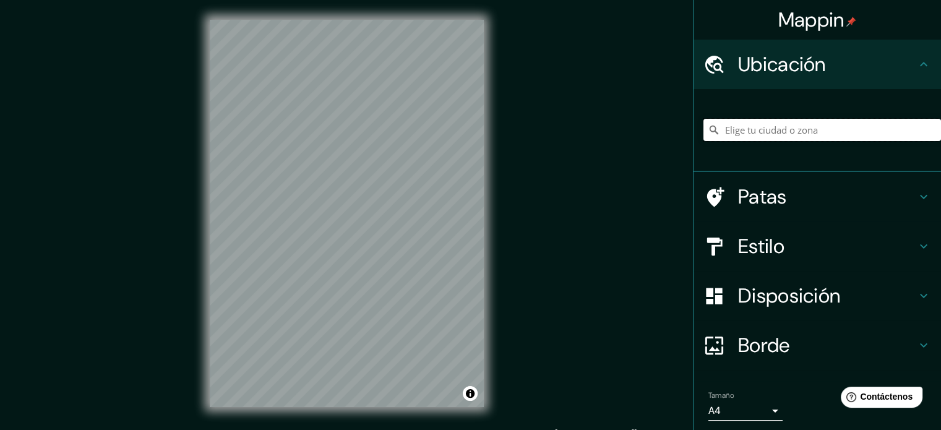
click at [830, 133] on input "Elige tu ciudad o zona" at bounding box center [823, 130] width 238 height 22
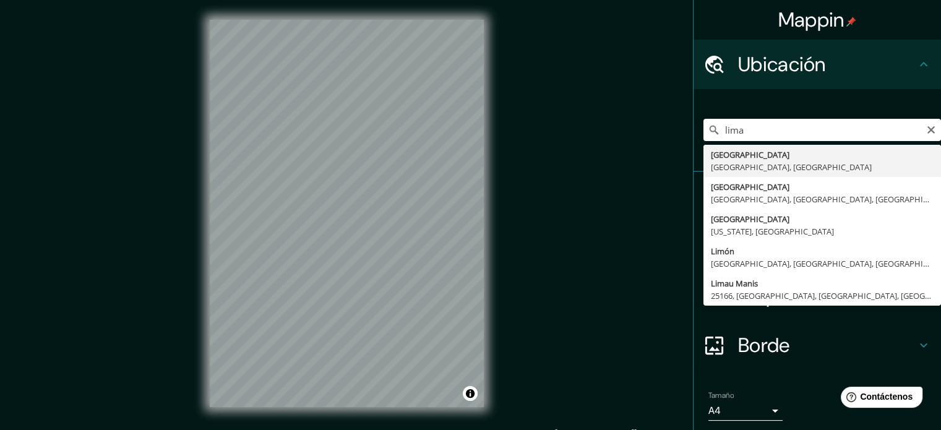
type input "Lima, Provincia de Lima, Perú"
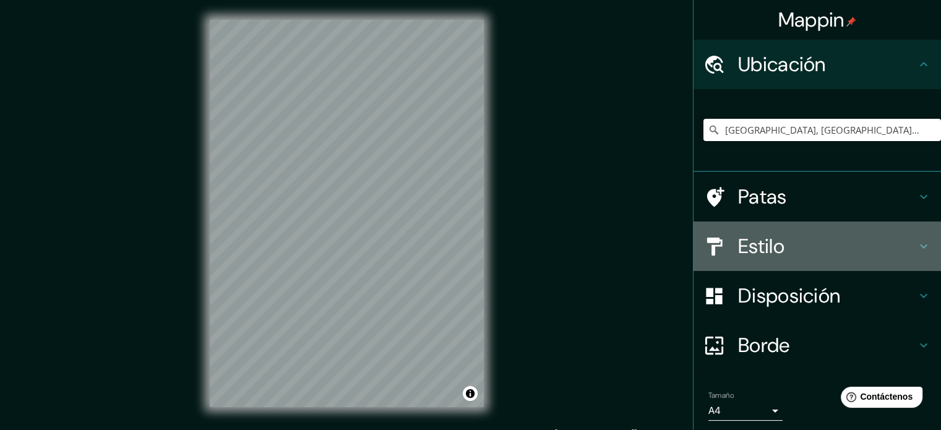
click at [847, 254] on h4 "Estilo" at bounding box center [827, 246] width 178 height 25
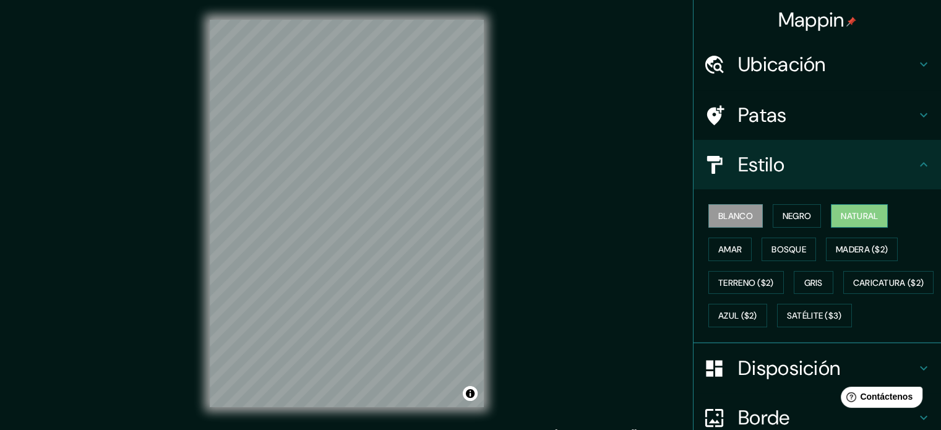
click at [849, 211] on font "Natural" at bounding box center [859, 215] width 37 height 11
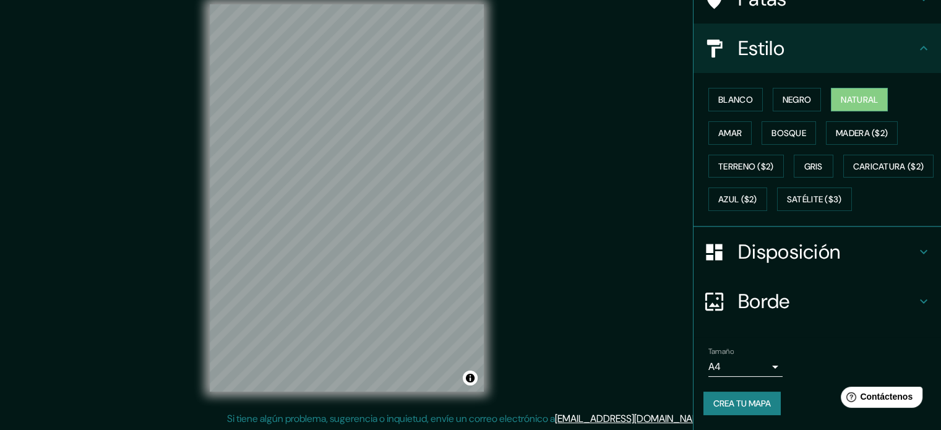
scroll to position [16, 0]
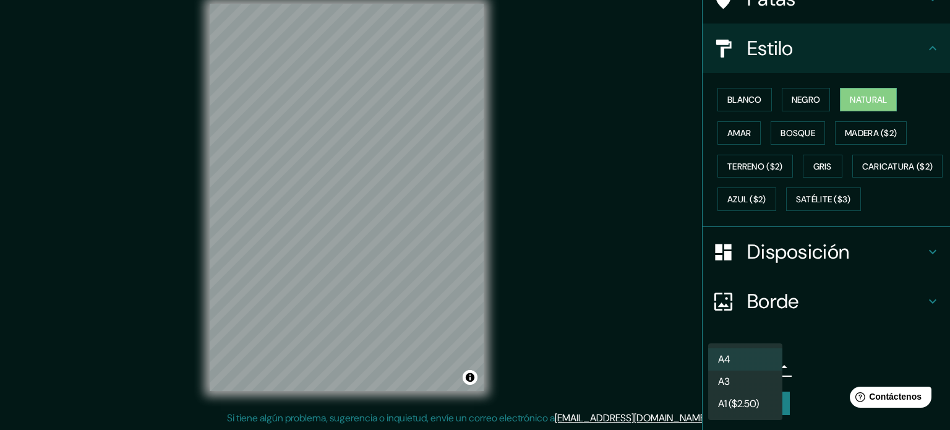
click at [740, 369] on body "Mappin Ubicación Lima, Provincia de Lima, Perú Patas Estilo Blanco Negro Natura…" at bounding box center [475, 199] width 950 height 430
click at [747, 379] on li "A3" at bounding box center [746, 382] width 74 height 23
type input "a4"
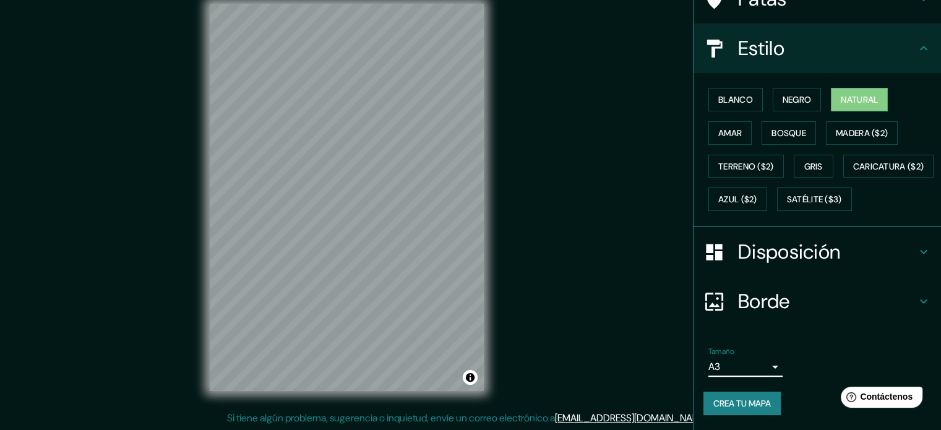
click at [739, 398] on font "Crea tu mapa" at bounding box center [742, 403] width 58 height 11
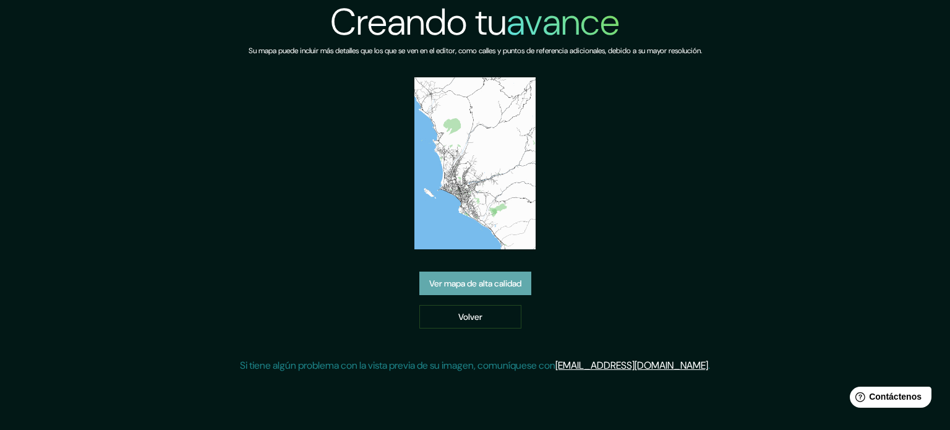
click at [501, 287] on font "Ver mapa de alta calidad" at bounding box center [475, 283] width 92 height 11
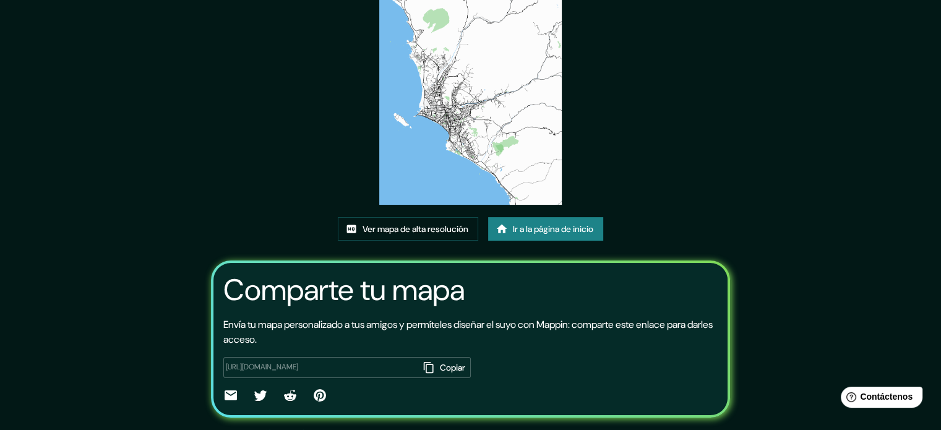
scroll to position [124, 0]
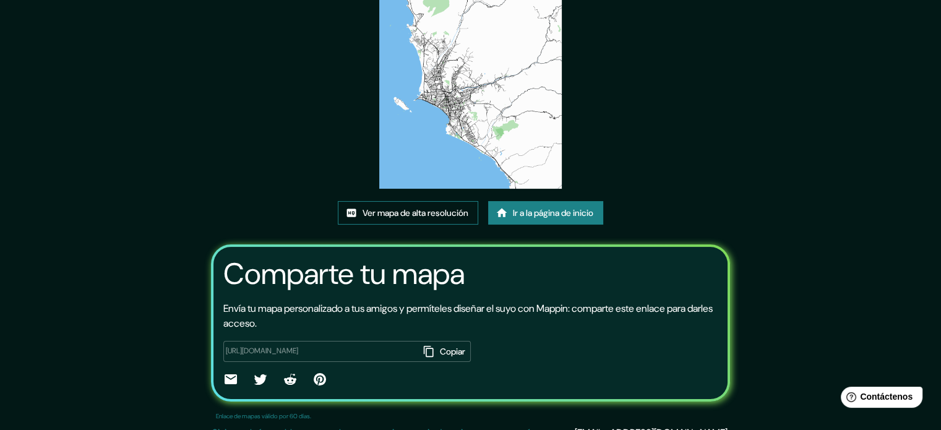
click at [438, 215] on font "Ver mapa de alta resolución" at bounding box center [416, 212] width 106 height 11
click at [415, 217] on font "Ver mapa de alta resolución" at bounding box center [416, 212] width 106 height 11
